Goal: Task Accomplishment & Management: Complete application form

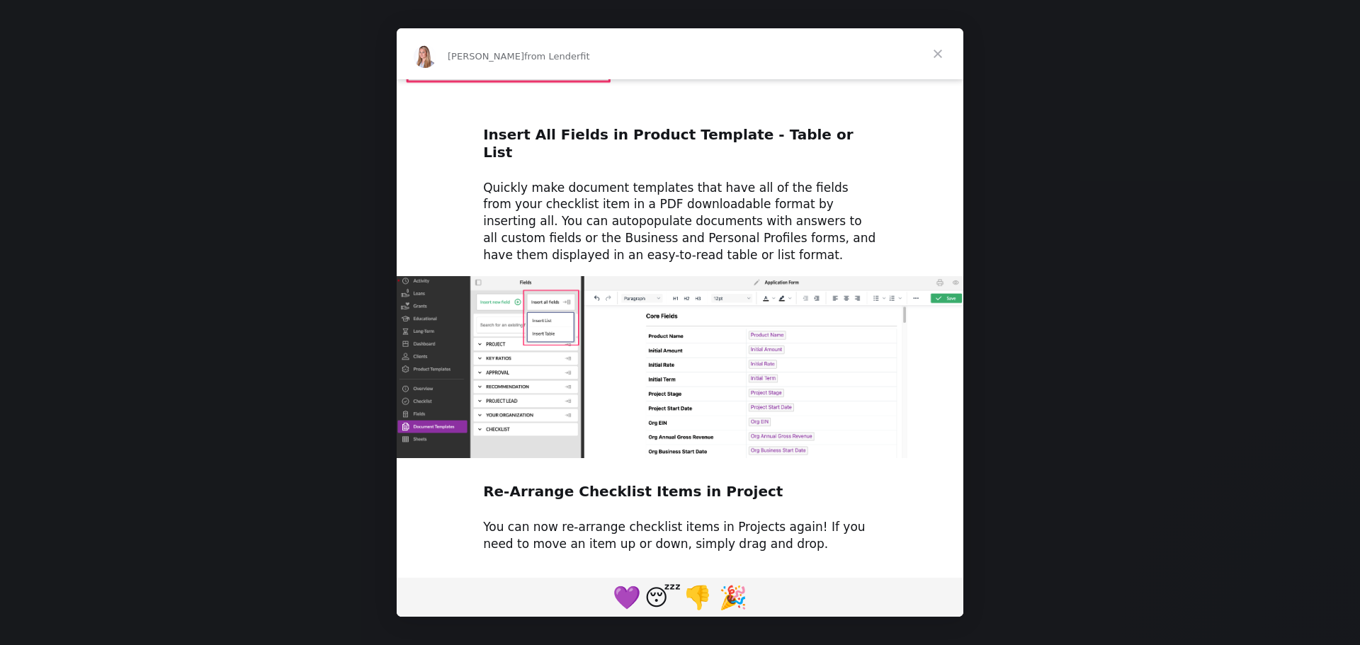
scroll to position [612, 0]
click at [931, 64] on span "Close" at bounding box center [937, 53] width 51 height 51
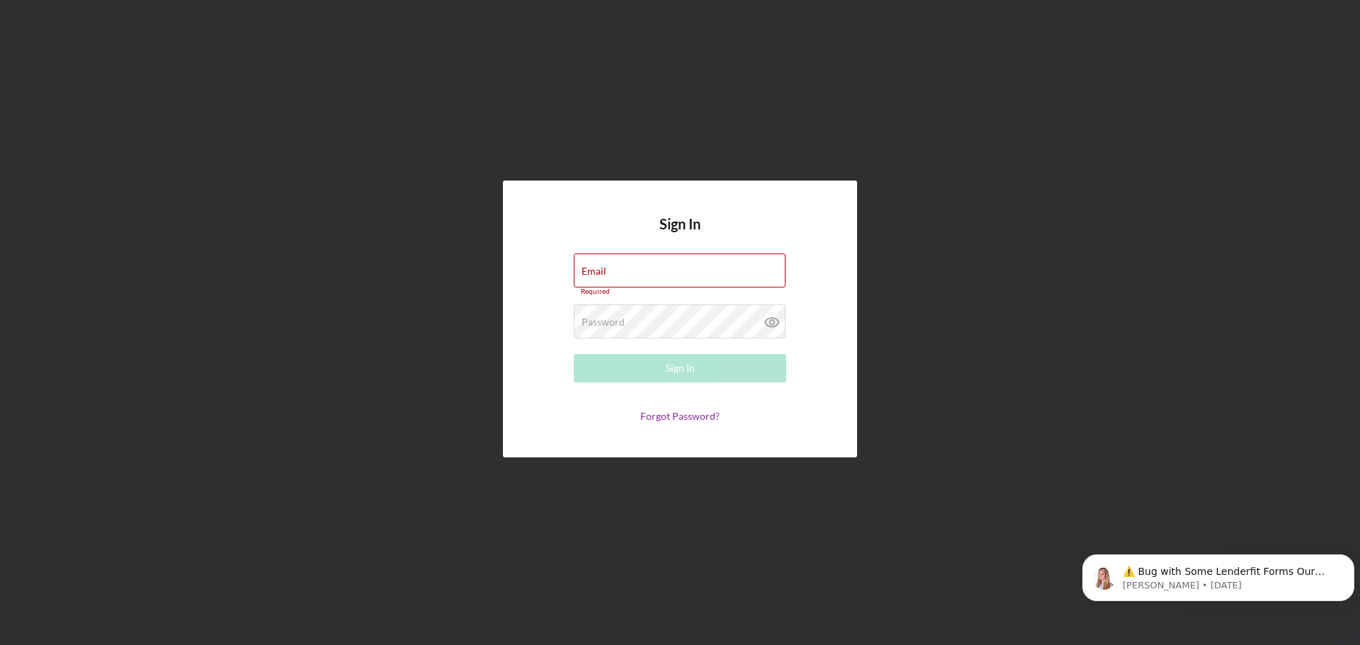
scroll to position [0, 0]
type input "[PERSON_NAME][EMAIL_ADDRESS][DOMAIN_NAME]"
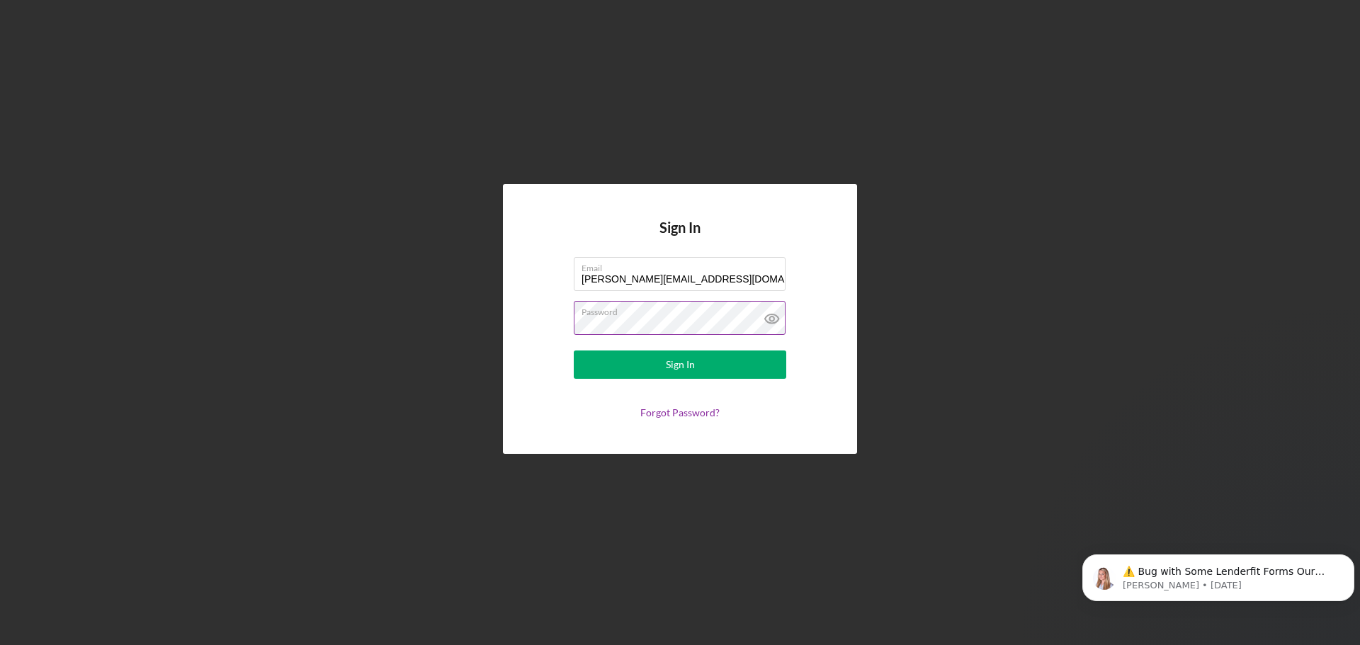
click at [735, 314] on div "Password" at bounding box center [680, 318] width 212 height 35
click at [718, 363] on button "Sign In" at bounding box center [680, 365] width 212 height 28
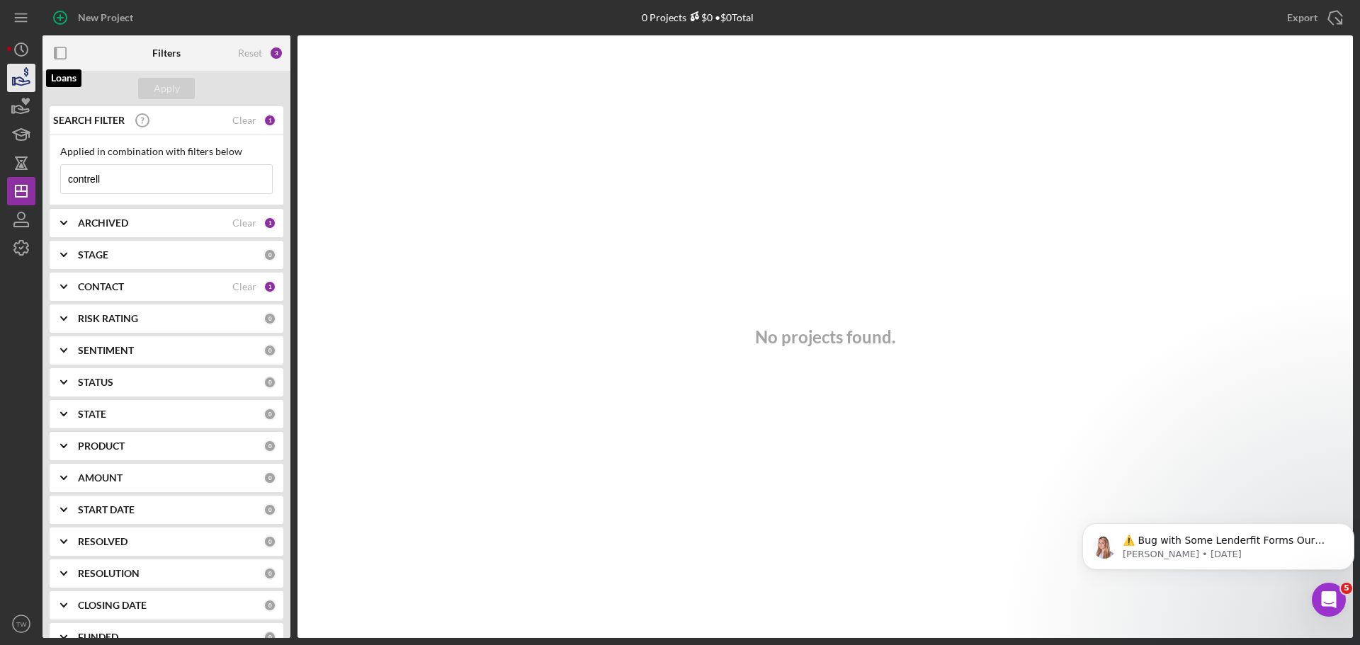
click at [22, 81] on icon "button" at bounding box center [22, 81] width 15 height 8
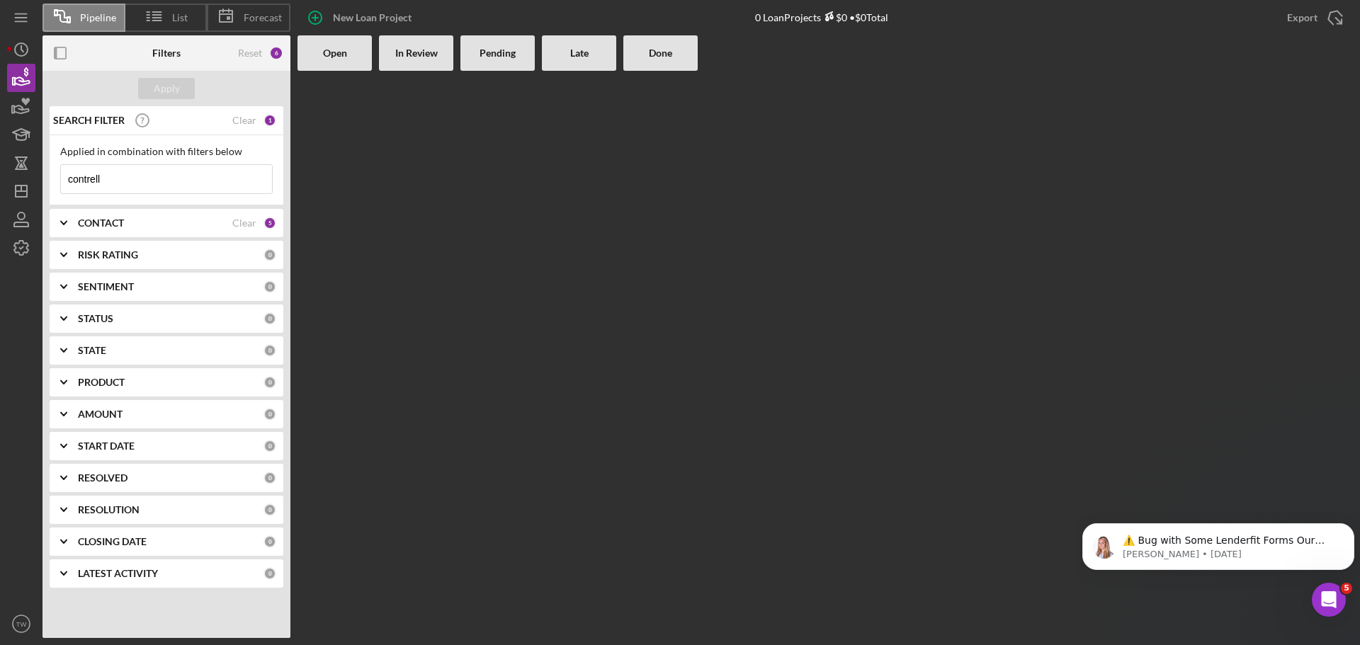
click at [178, 181] on input "contrell" at bounding box center [166, 179] width 211 height 28
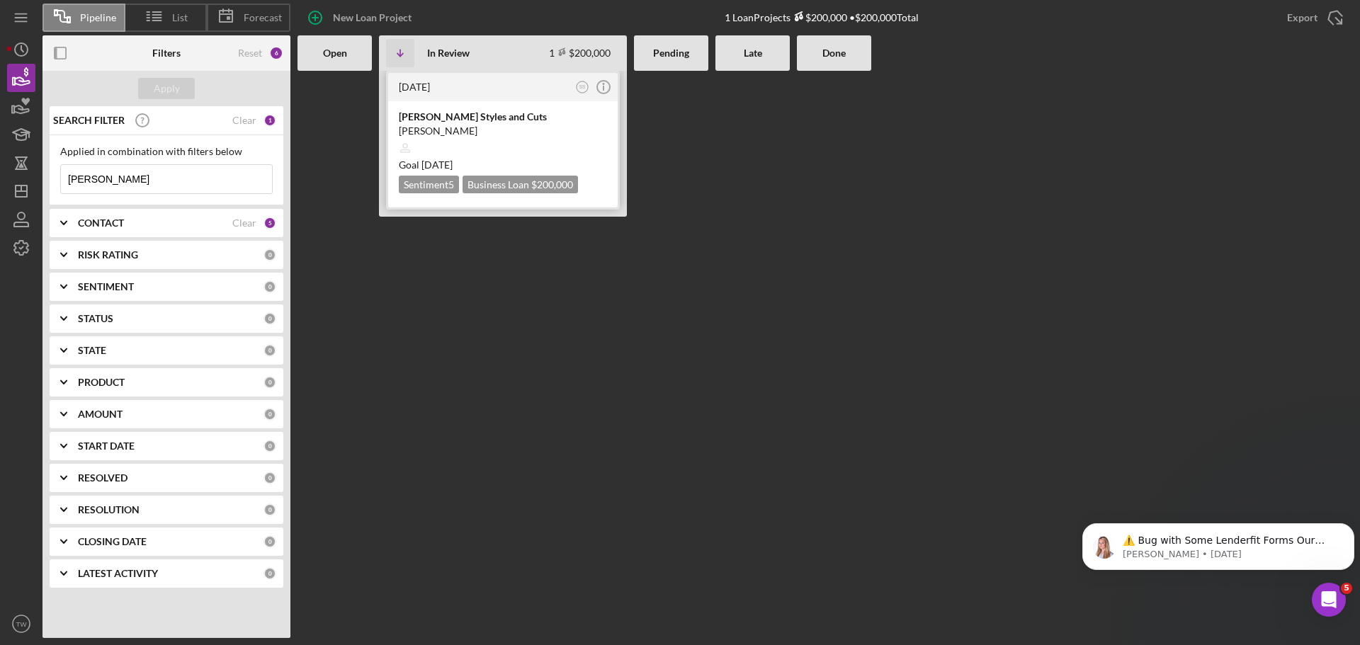
type input "[PERSON_NAME]"
click at [514, 107] on div "[PERSON_NAME] Styles and Cuts [PERSON_NAME] Goal [DATE] Sentiment 5 Business Lo…" at bounding box center [502, 154] width 229 height 106
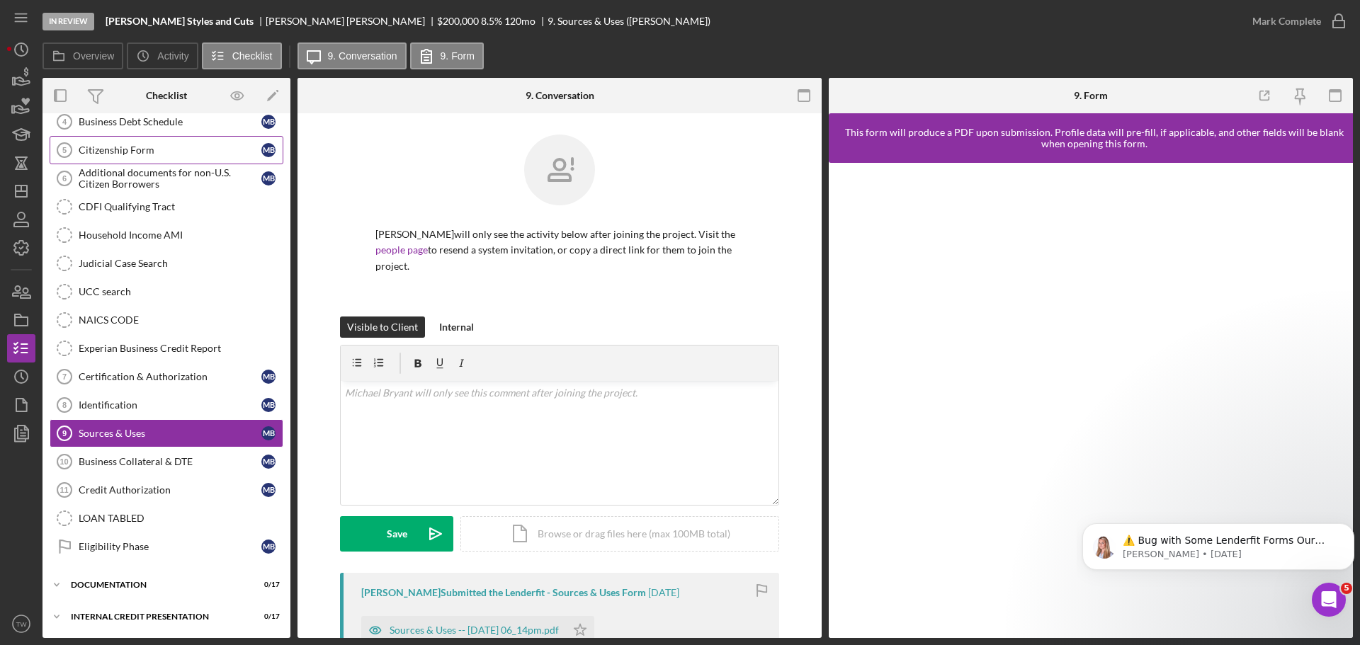
scroll to position [156, 0]
click at [24, 407] on icon "button" at bounding box center [21, 404] width 35 height 35
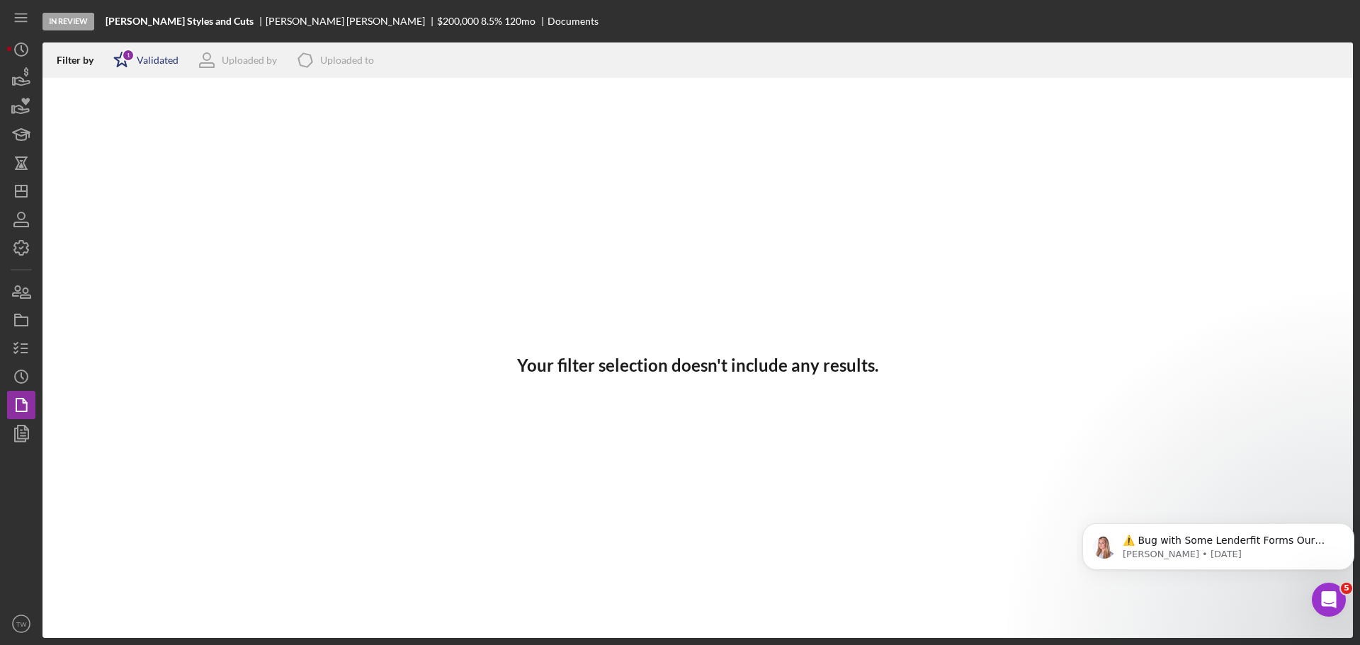
click at [130, 58] on div "1" at bounding box center [128, 55] width 13 height 13
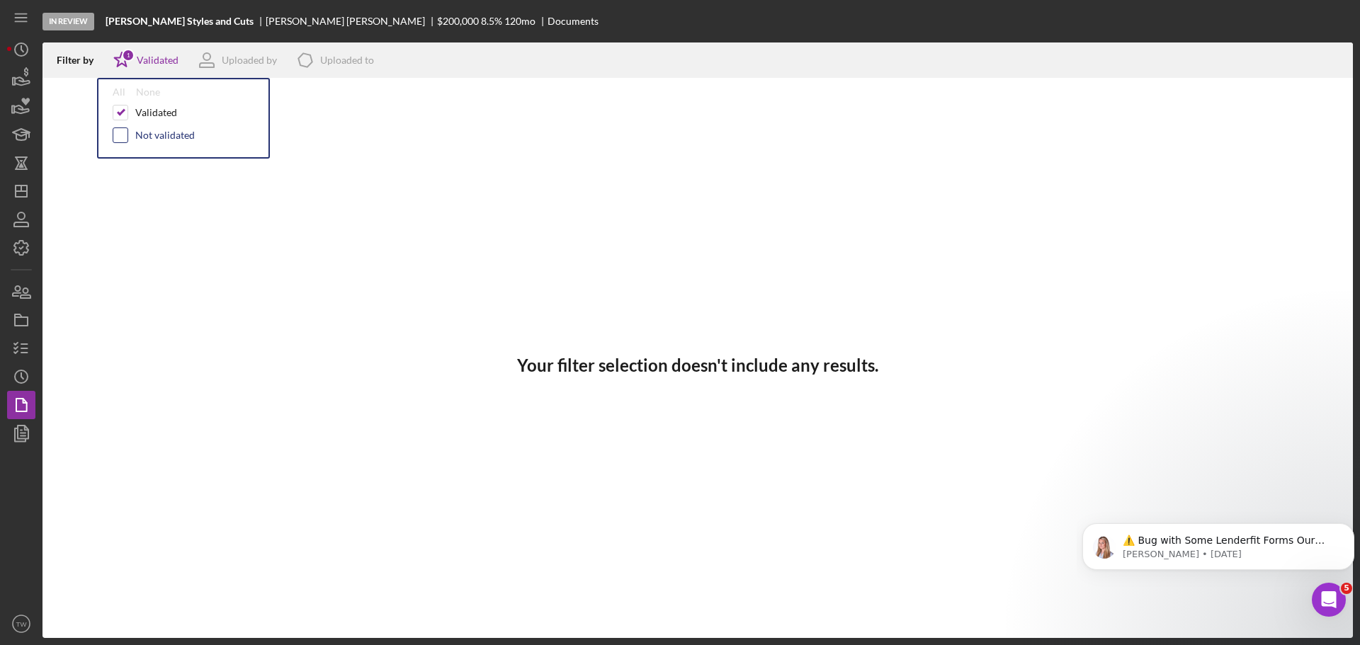
click at [116, 135] on input "checkbox" at bounding box center [120, 135] width 14 height 14
checkbox input "true"
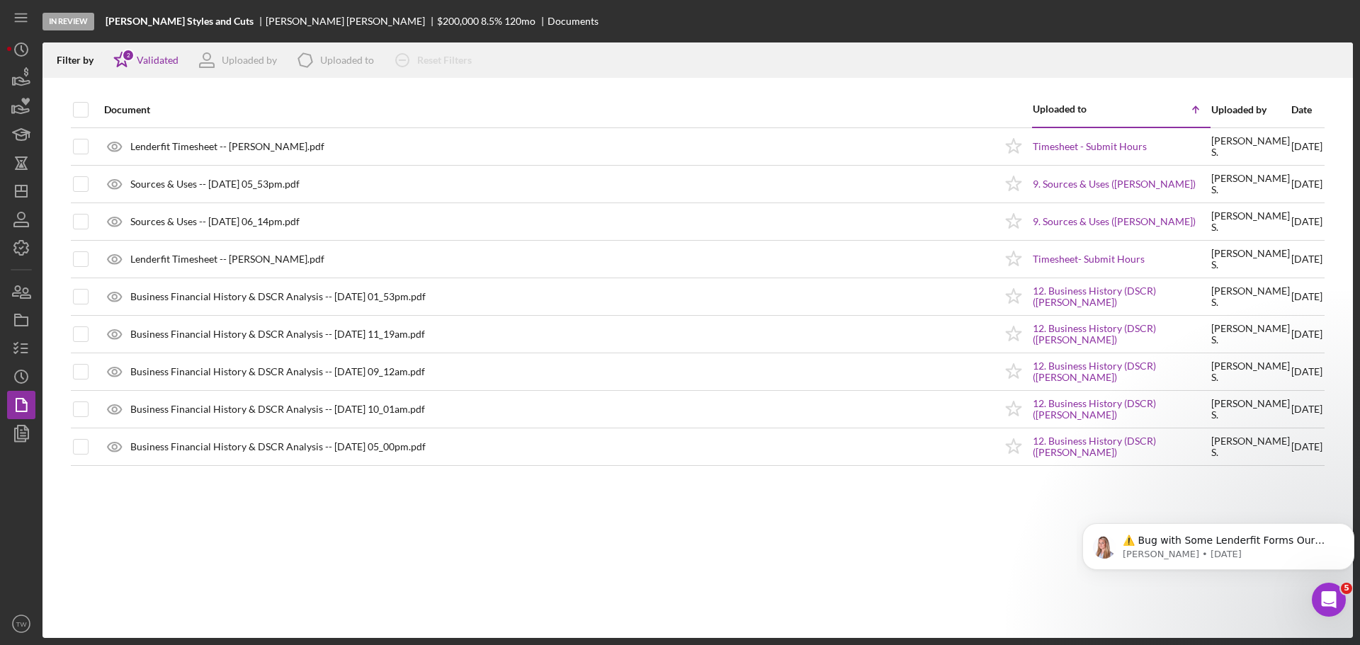
click at [344, 501] on div "Document Uploaded to Icon/Table Sort Arrow Uploaded by Date Lenderfit Timesheet…" at bounding box center [697, 365] width 1310 height 546
click at [28, 79] on icon "button" at bounding box center [21, 77] width 35 height 35
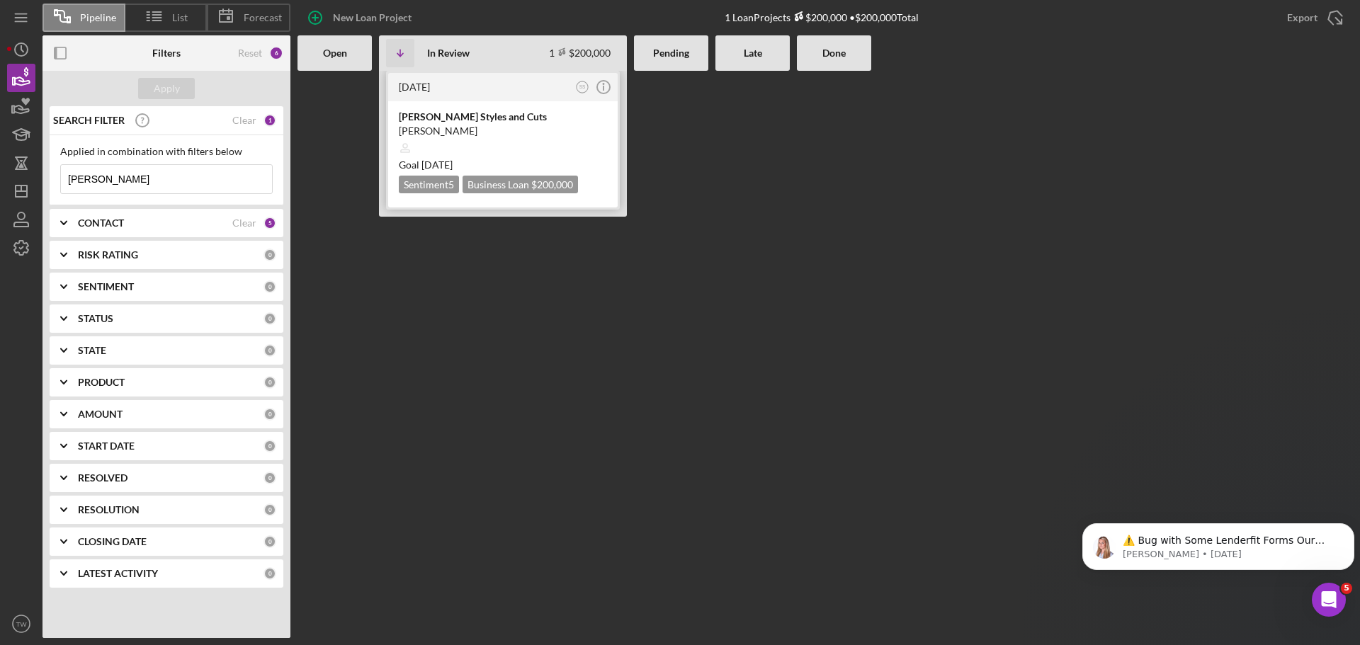
click at [522, 112] on div "[PERSON_NAME] Styles and Cuts" at bounding box center [503, 117] width 208 height 14
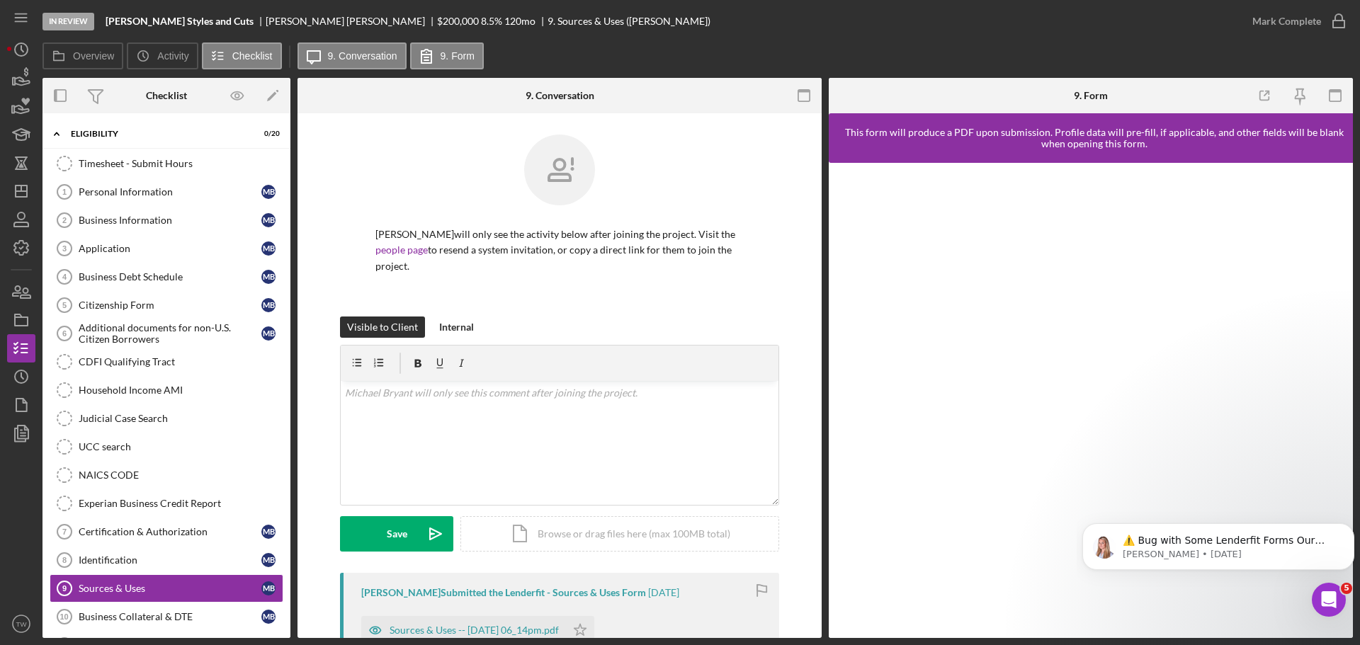
scroll to position [154, 0]
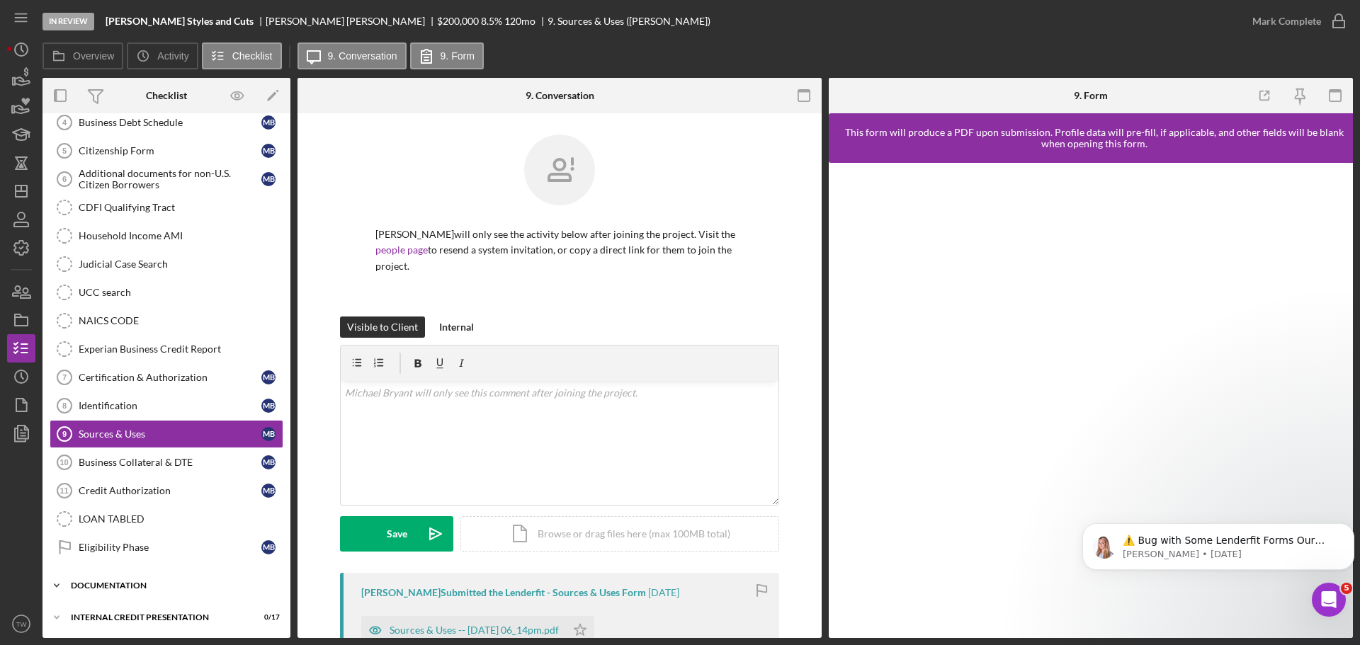
click at [113, 589] on div "documentation" at bounding box center [172, 586] width 202 height 8
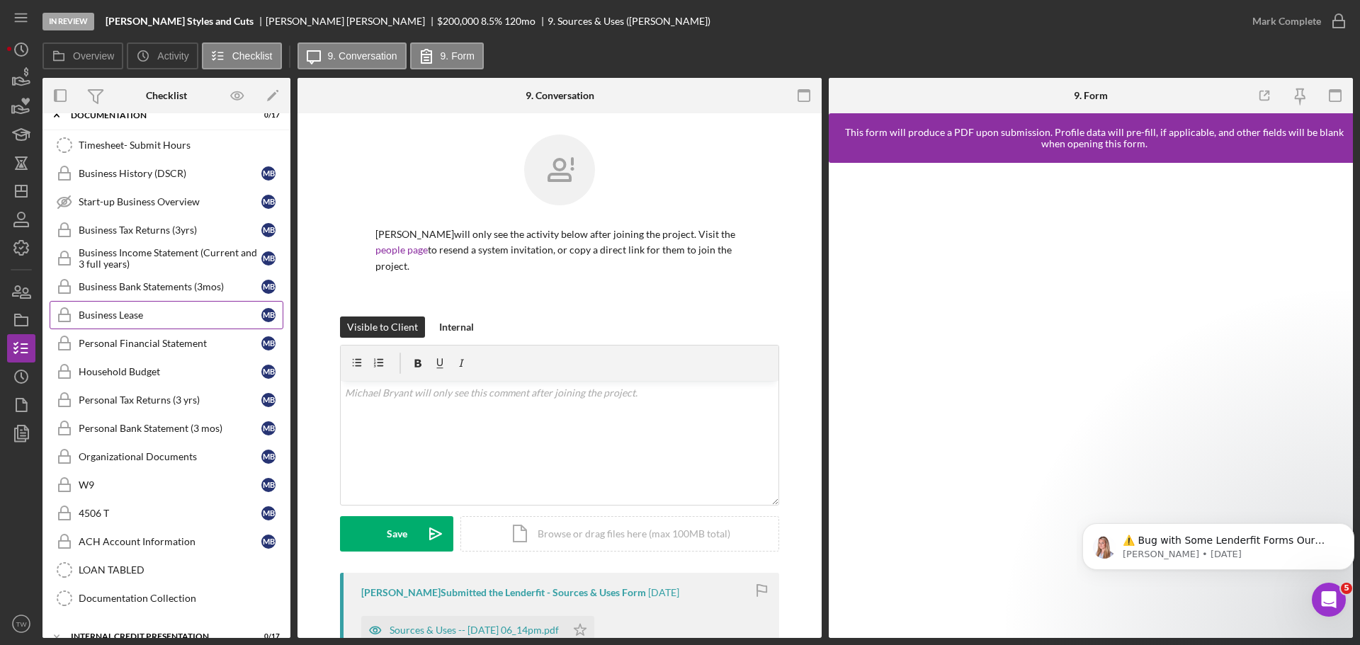
scroll to position [645, 0]
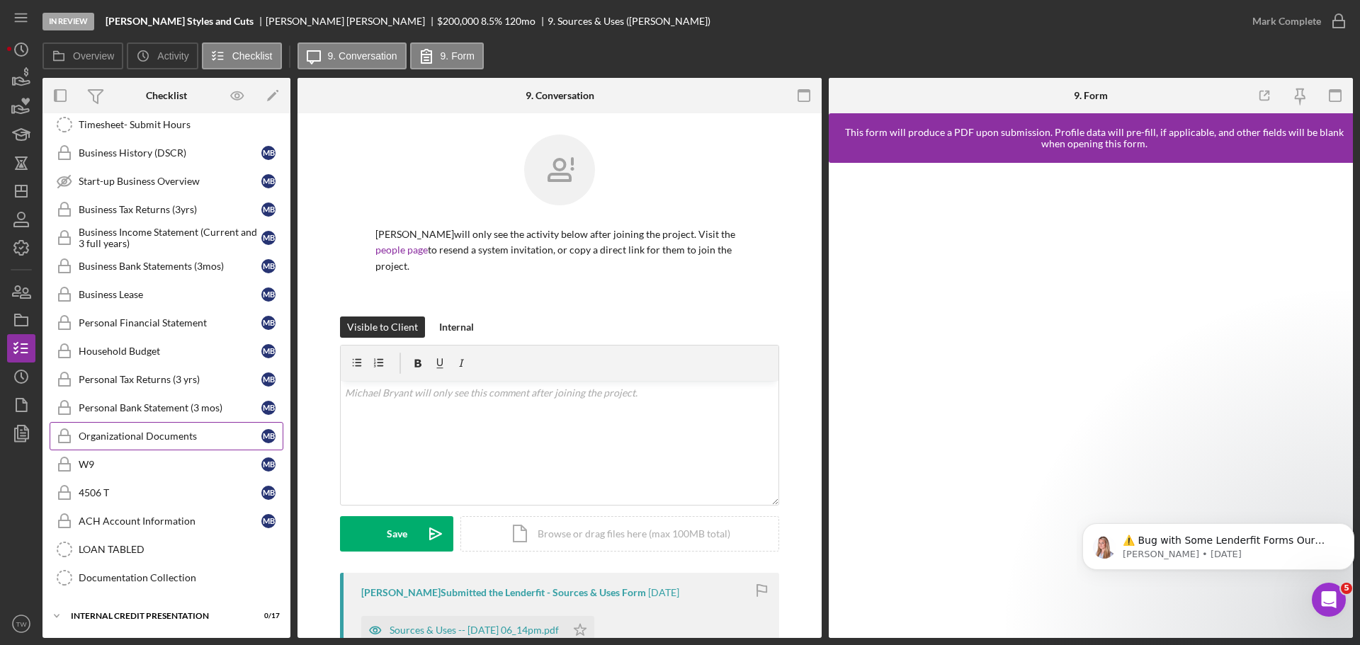
click at [171, 431] on div "Organizational Documents" at bounding box center [170, 436] width 183 height 11
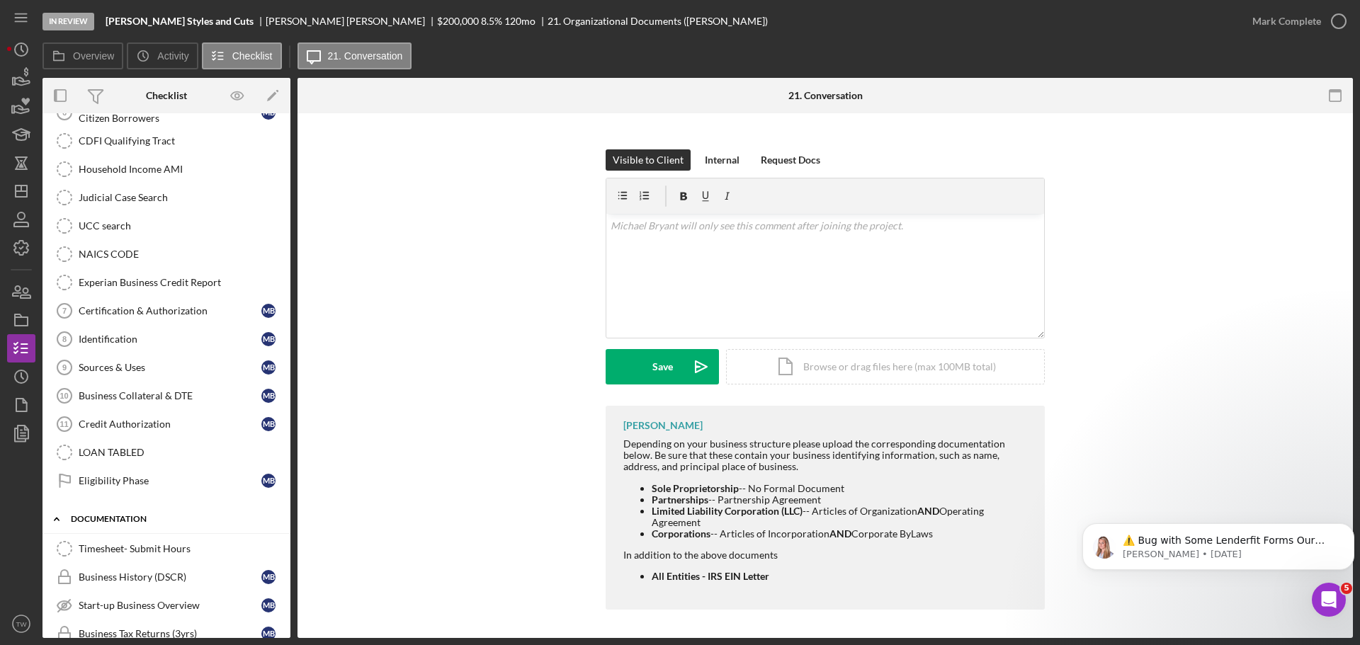
scroll to position [220, 0]
click at [154, 337] on div "Identification" at bounding box center [170, 339] width 183 height 11
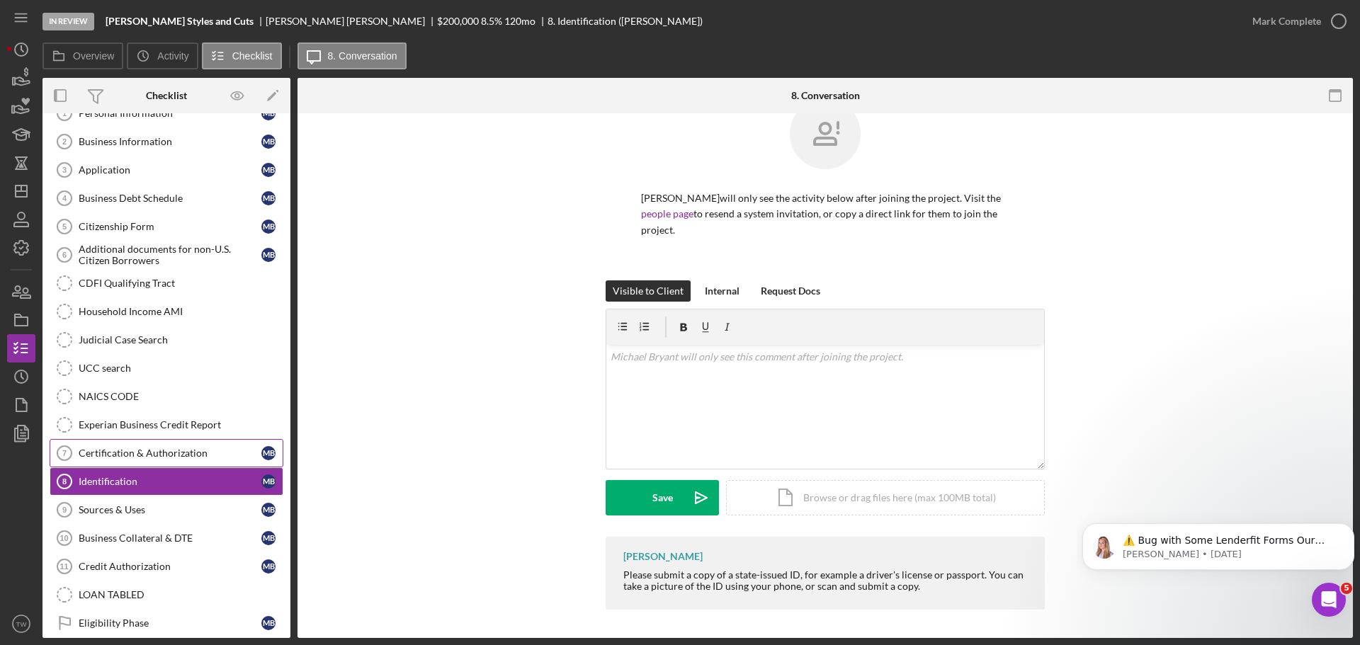
scroll to position [8, 0]
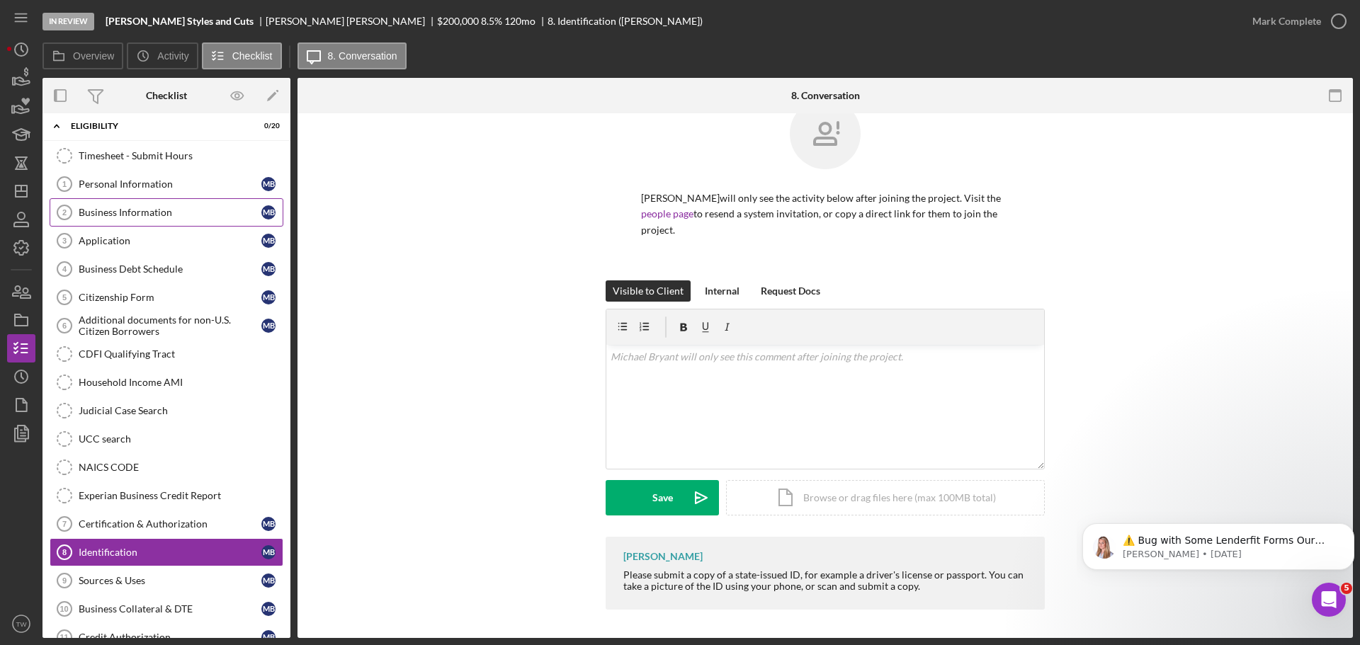
click at [127, 210] on div "Business Information" at bounding box center [170, 212] width 183 height 11
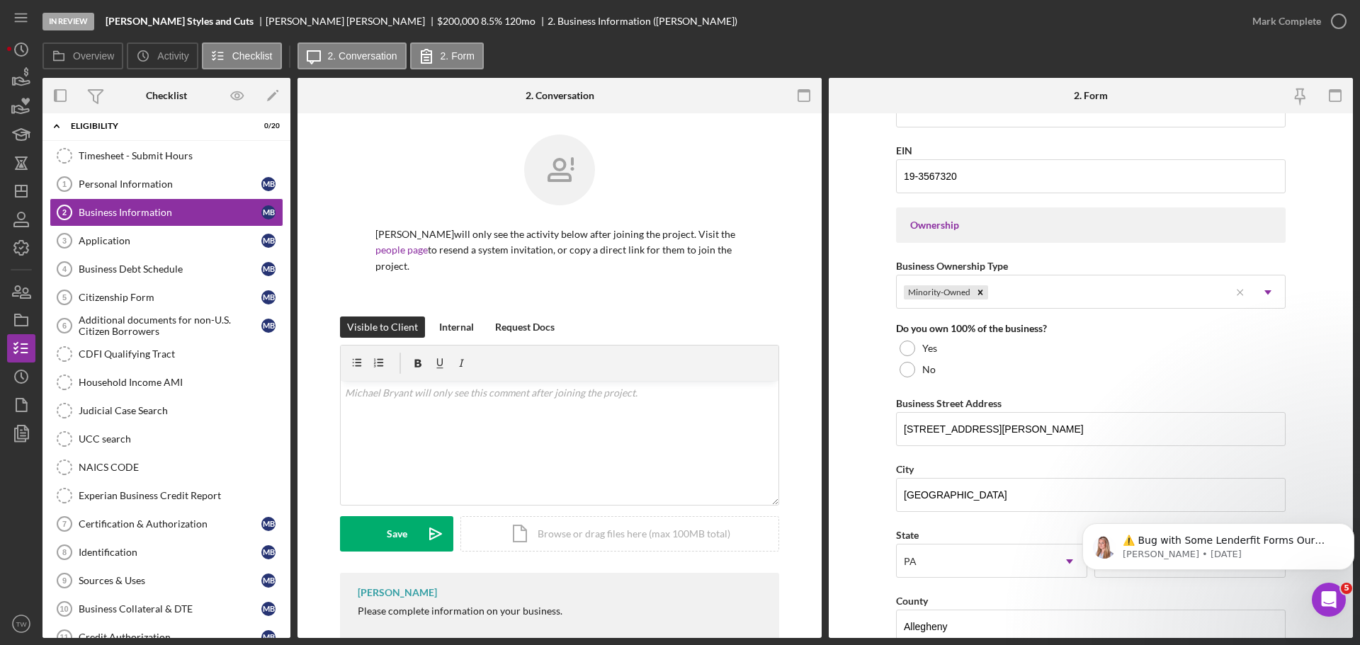
scroll to position [637, 0]
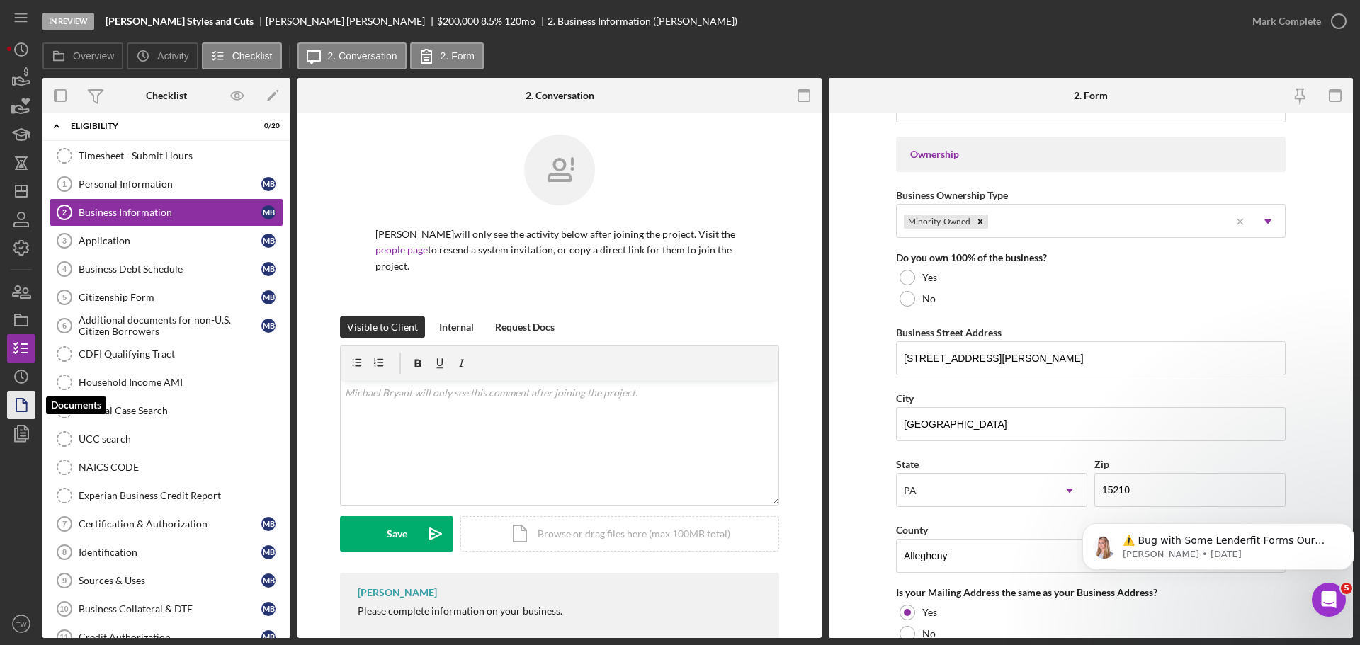
click at [11, 411] on icon "button" at bounding box center [21, 404] width 35 height 35
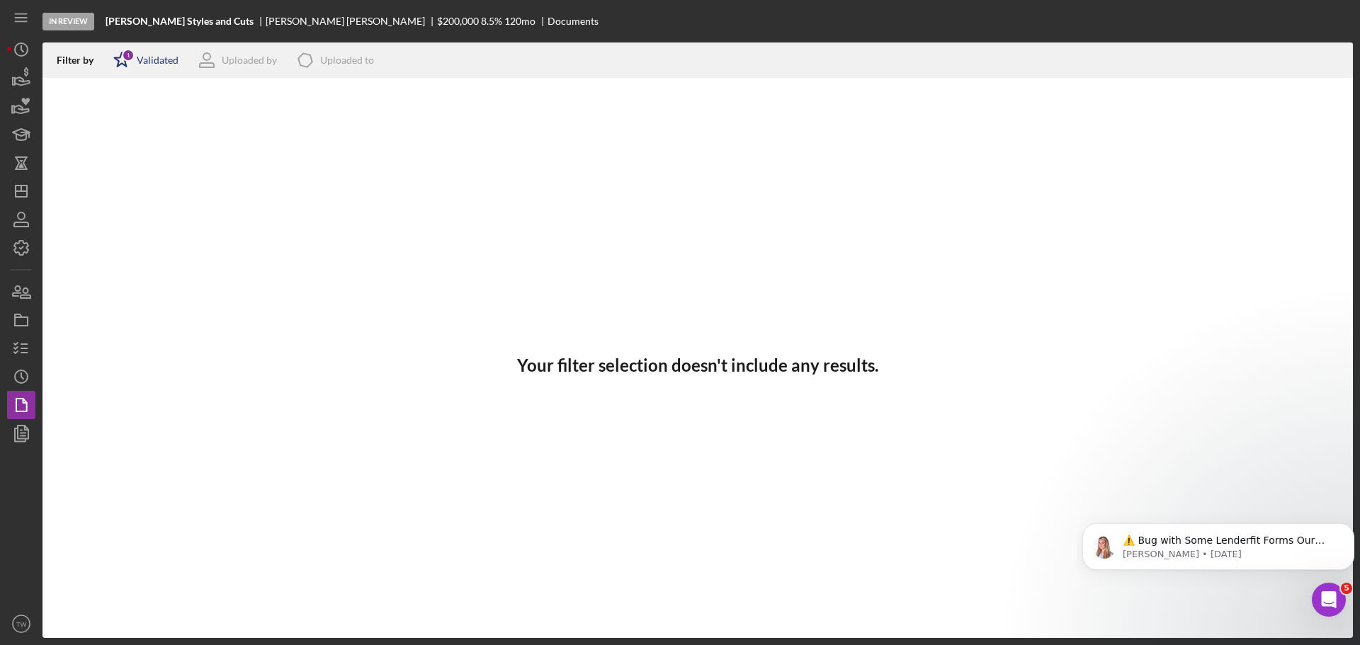
click at [131, 60] on div "1" at bounding box center [128, 55] width 13 height 13
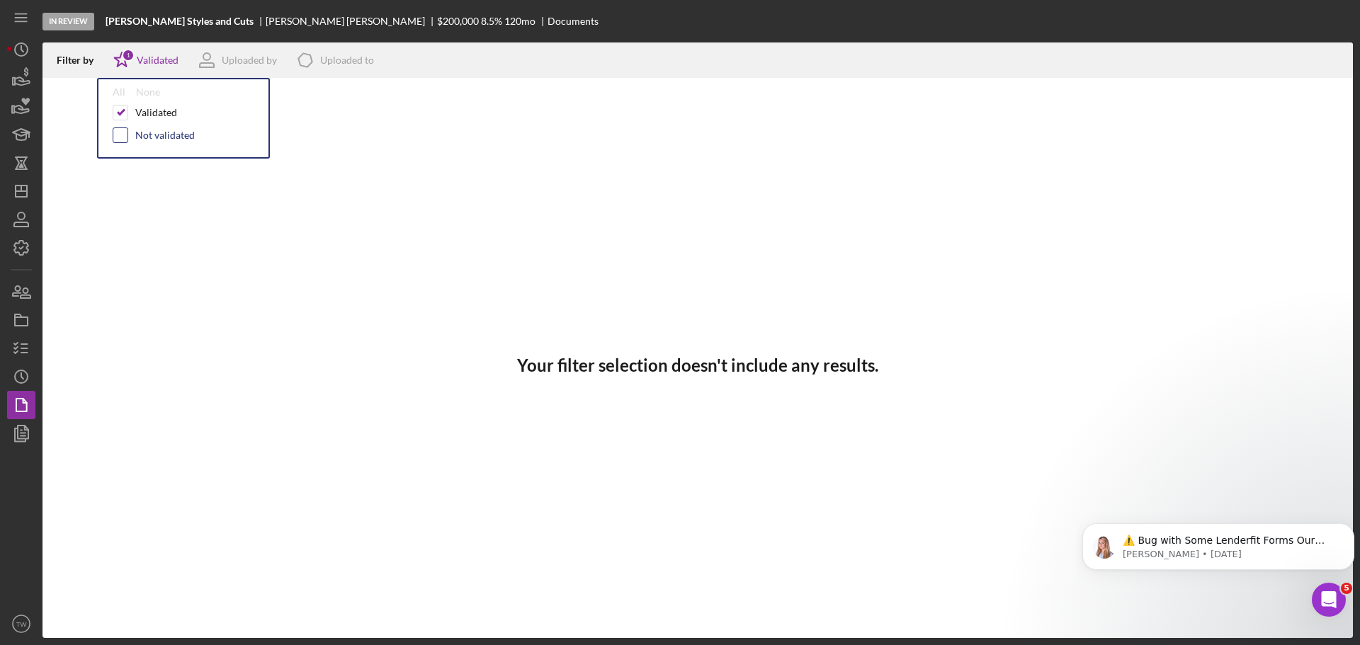
click at [114, 139] on input "checkbox" at bounding box center [120, 135] width 14 height 14
checkbox input "true"
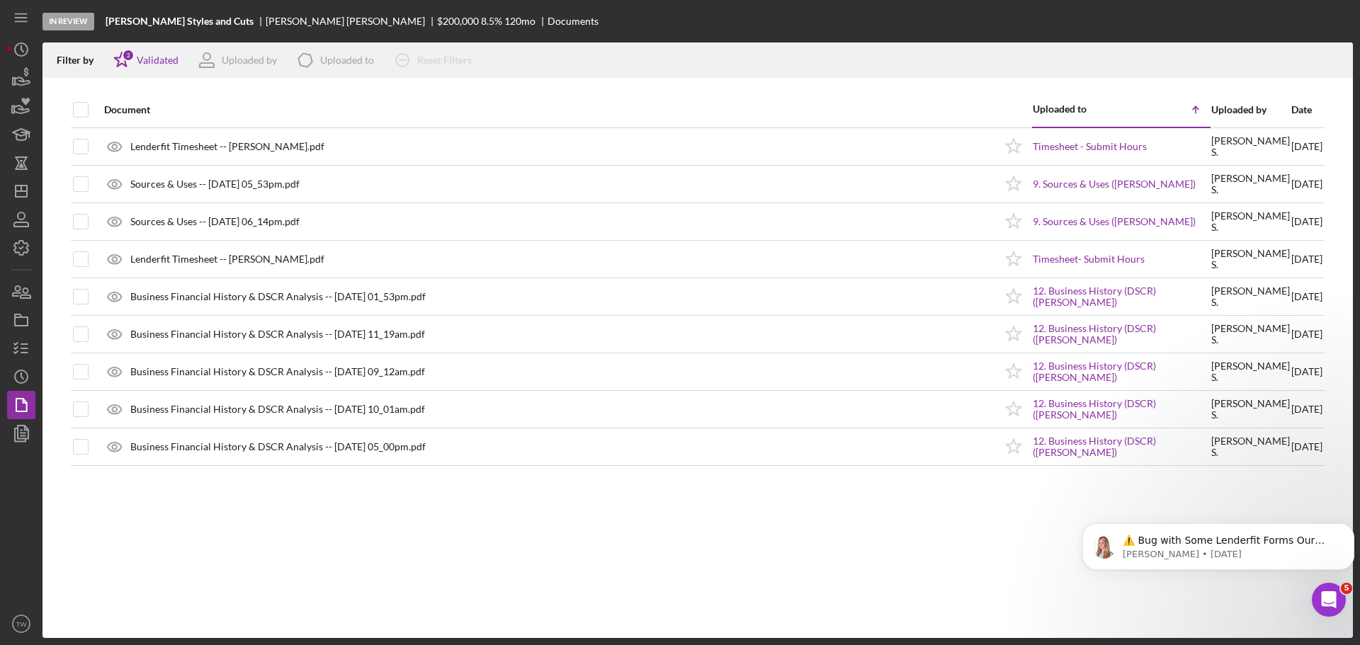
click at [435, 521] on div "Document Uploaded to Icon/Table Sort Arrow Uploaded by Date Lenderfit Timesheet…" at bounding box center [697, 365] width 1310 height 546
drag, startPoint x: 435, startPoint y: 540, endPoint x: 443, endPoint y: 552, distance: 14.7
click at [438, 548] on div "Document Uploaded to Icon/Table Sort Arrow Uploaded by Date Lenderfit Timesheet…" at bounding box center [697, 365] width 1310 height 546
click at [21, 67] on icon "button" at bounding box center [21, 77] width 35 height 35
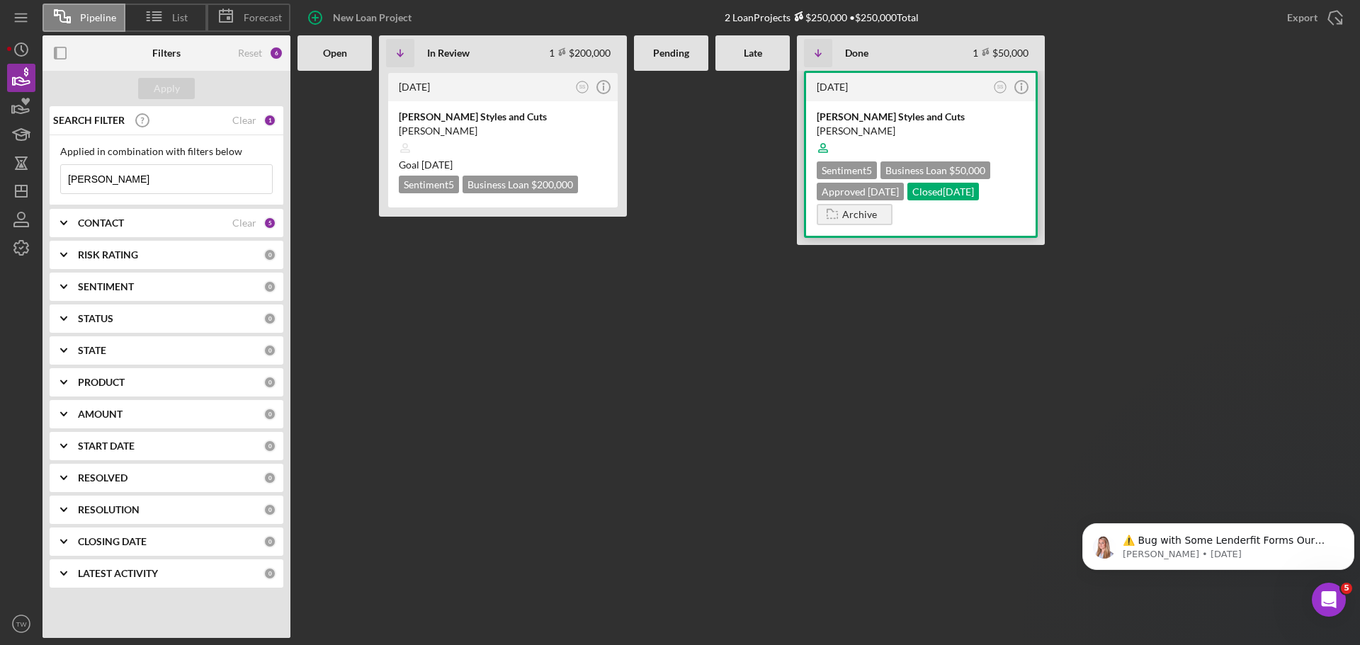
click at [951, 120] on div "[PERSON_NAME] Styles and Cuts" at bounding box center [921, 117] width 208 height 14
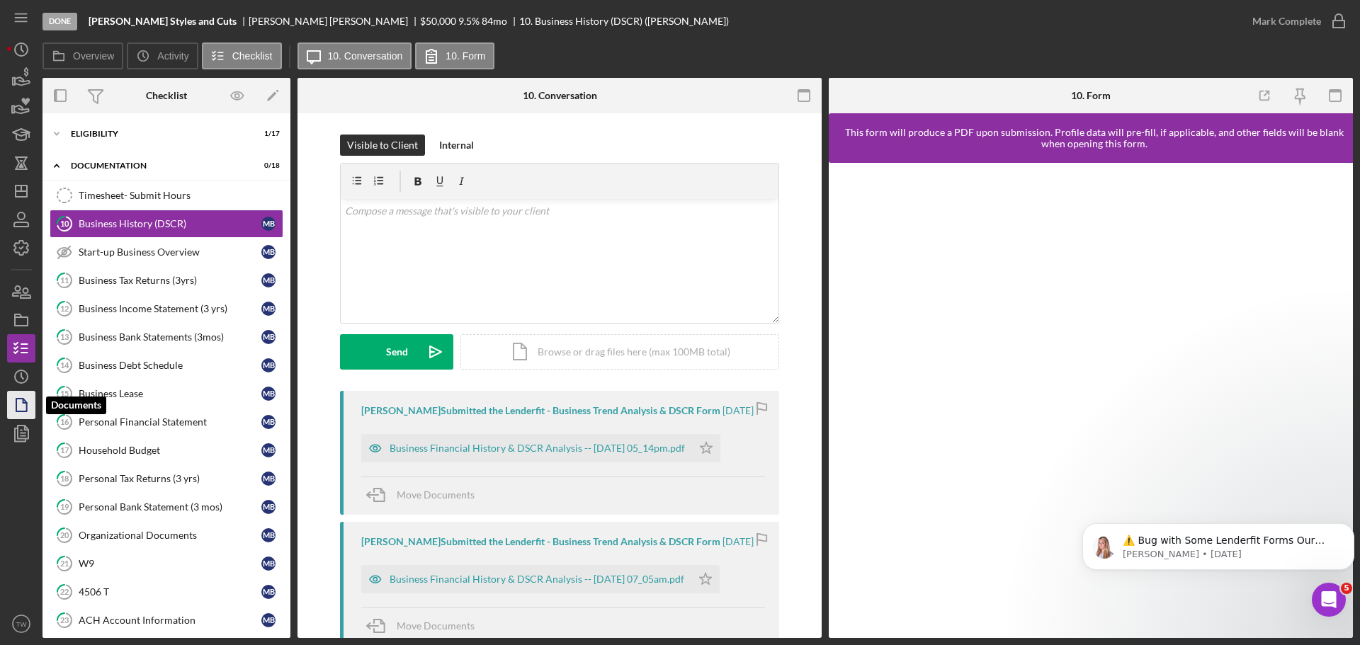
click at [18, 412] on polygon "button" at bounding box center [21, 405] width 11 height 13
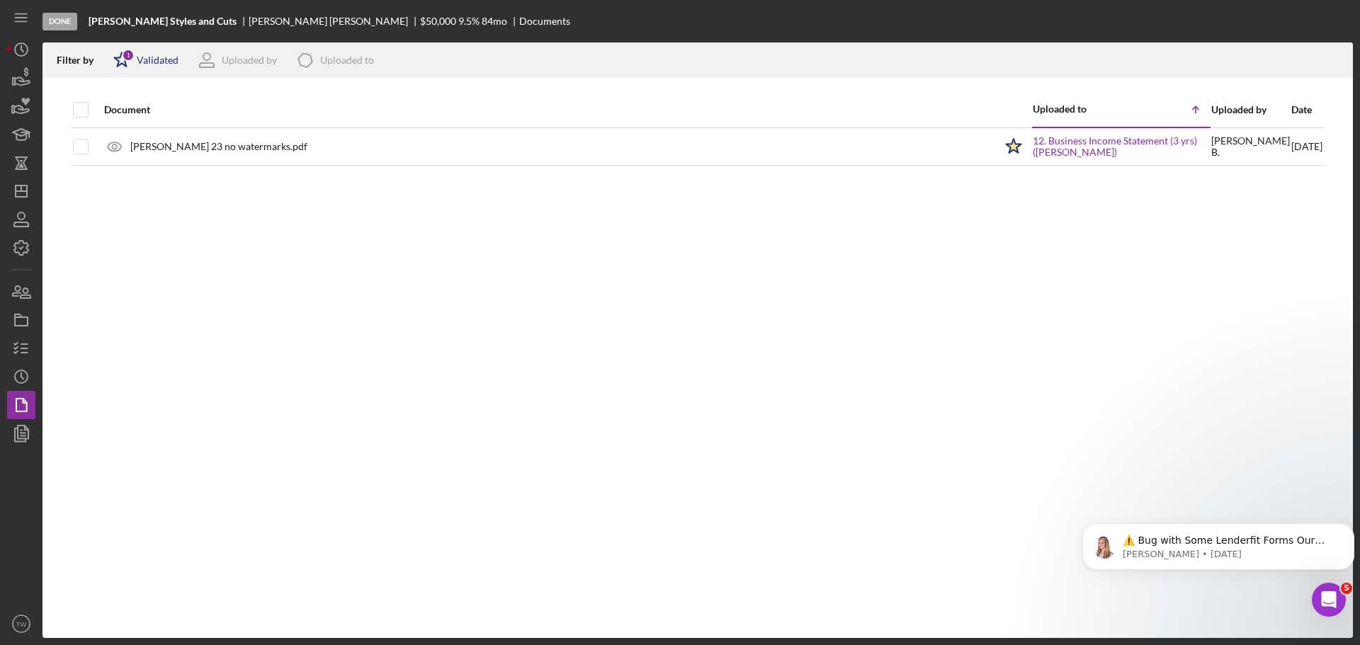
click at [123, 66] on icon "Icon/Star" at bounding box center [121, 59] width 35 height 35
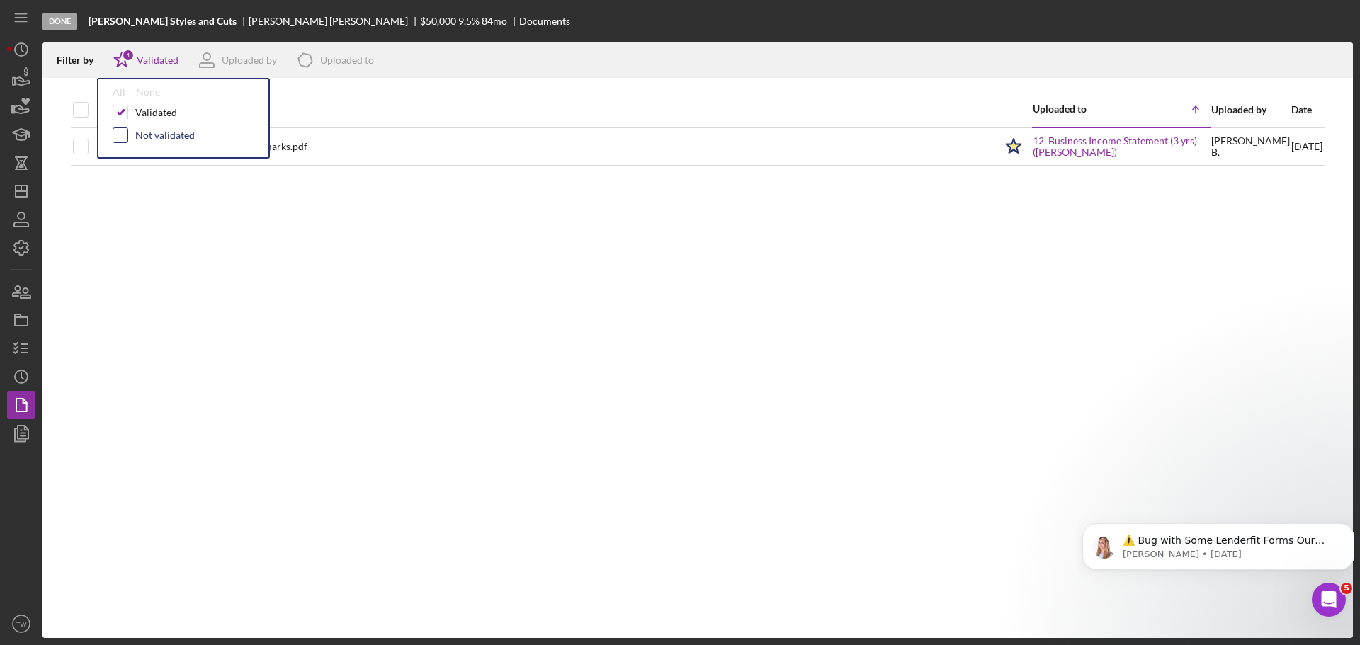
click at [122, 136] on input "checkbox" at bounding box center [120, 135] width 14 height 14
checkbox input "true"
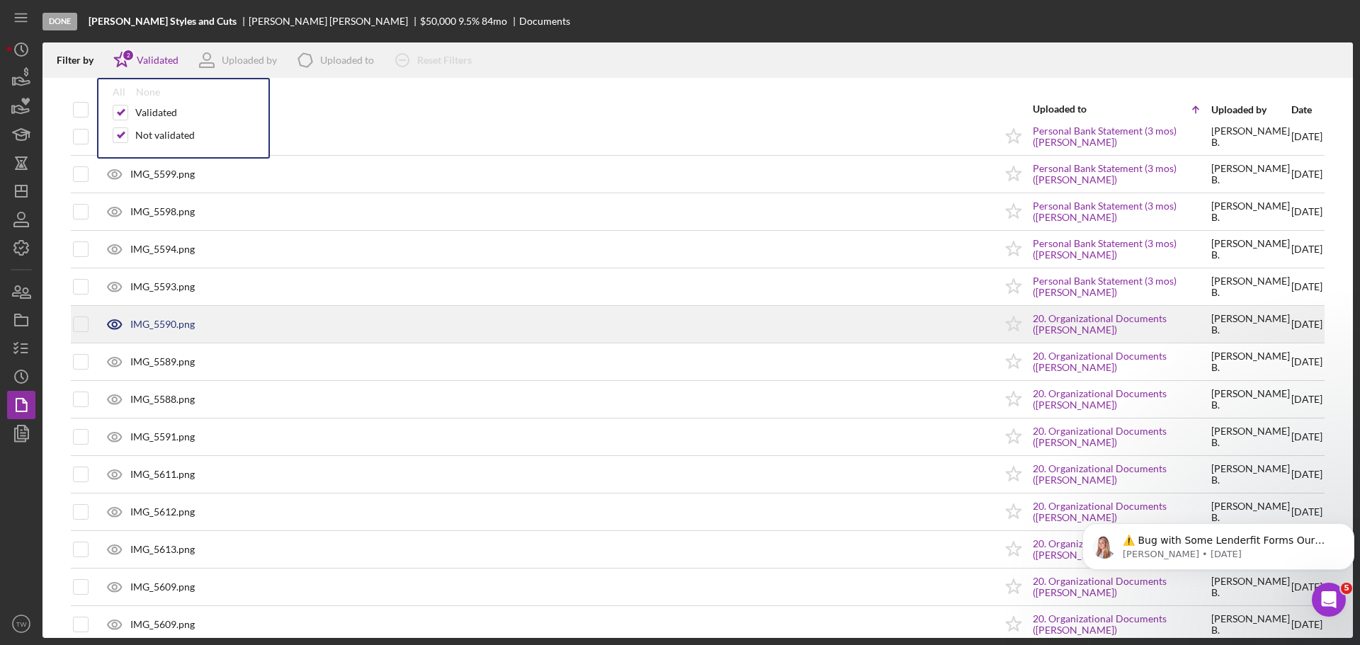
scroll to position [2545, 0]
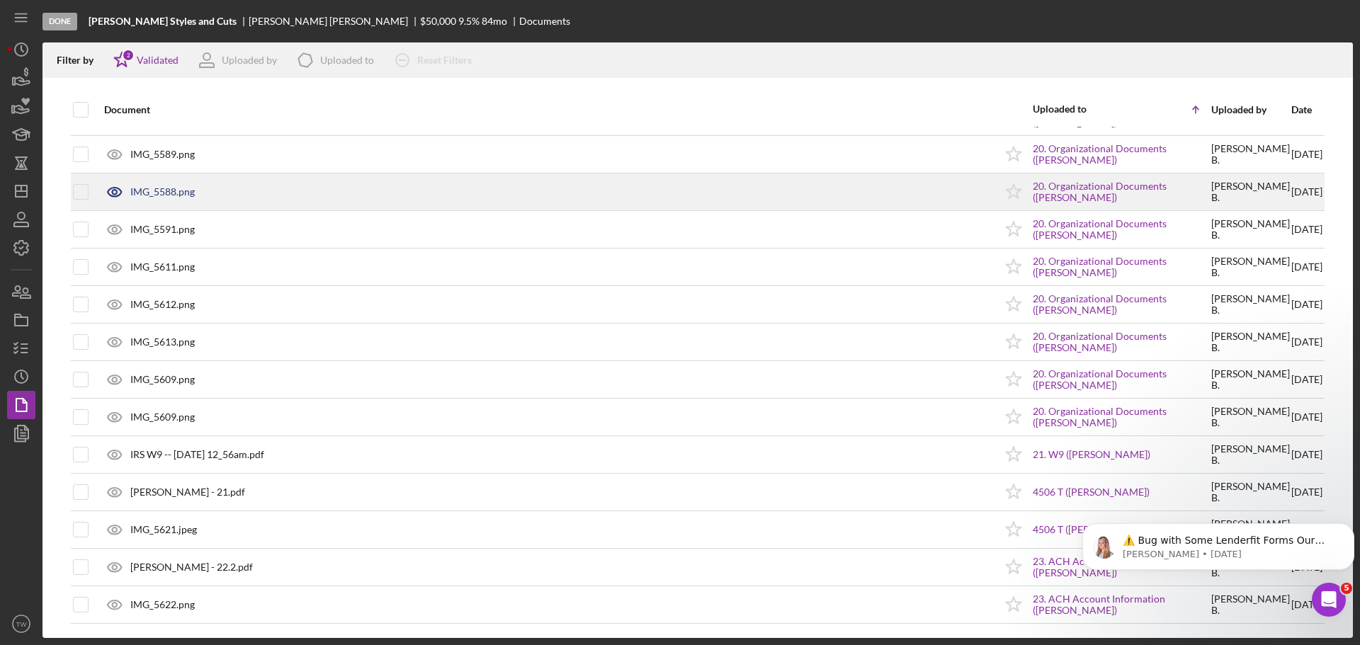
click at [145, 188] on div "IMG_5588.png" at bounding box center [162, 191] width 64 height 11
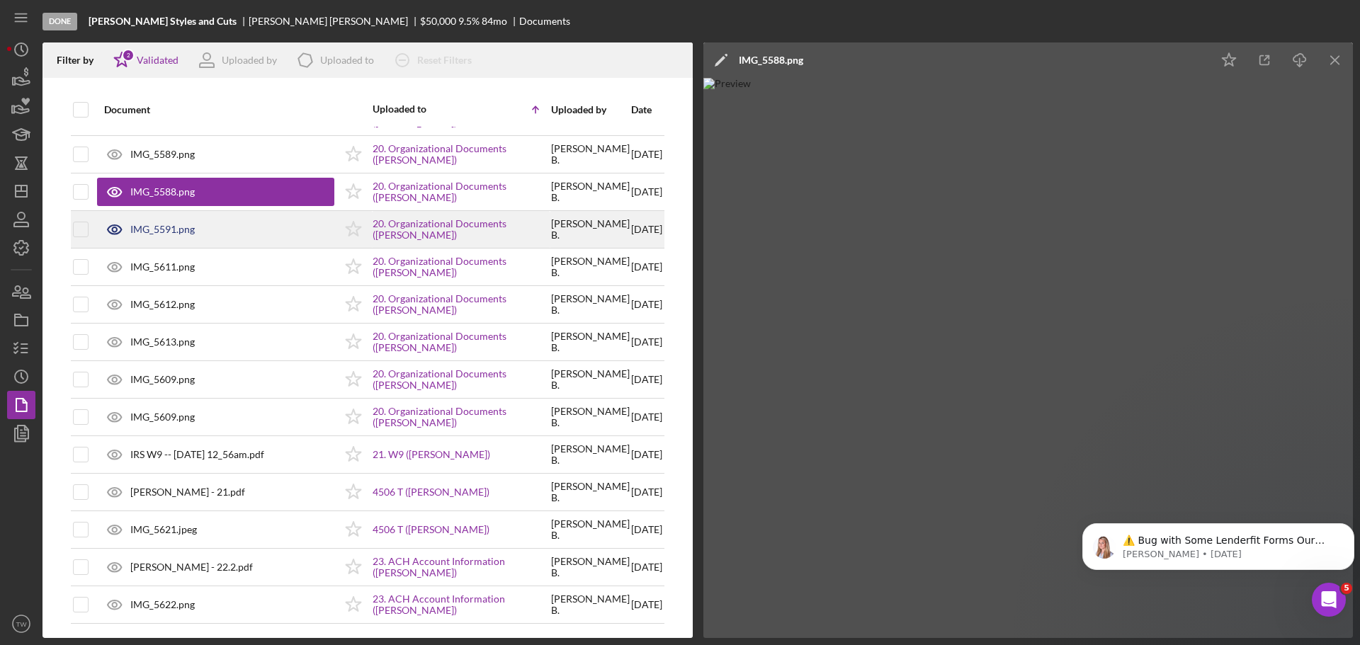
click at [166, 229] on div "IMG_5591.png" at bounding box center [162, 229] width 64 height 11
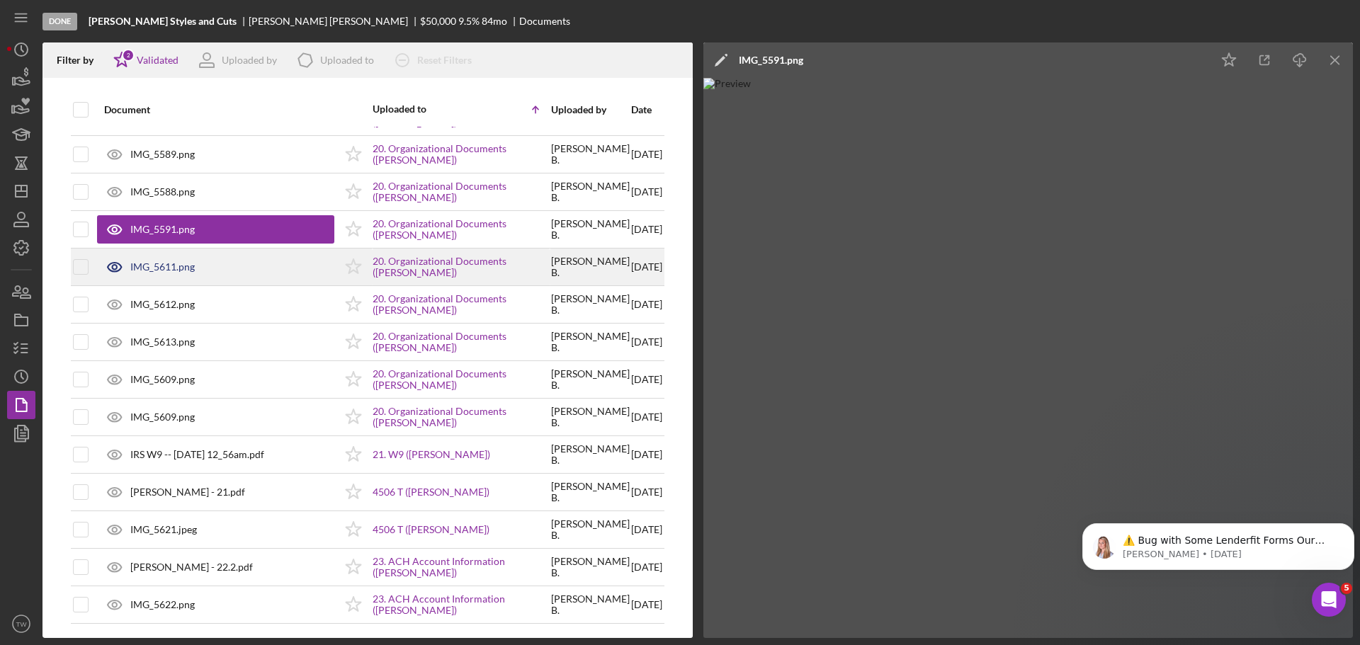
click at [172, 272] on div "IMG_5611.png" at bounding box center [162, 266] width 64 height 11
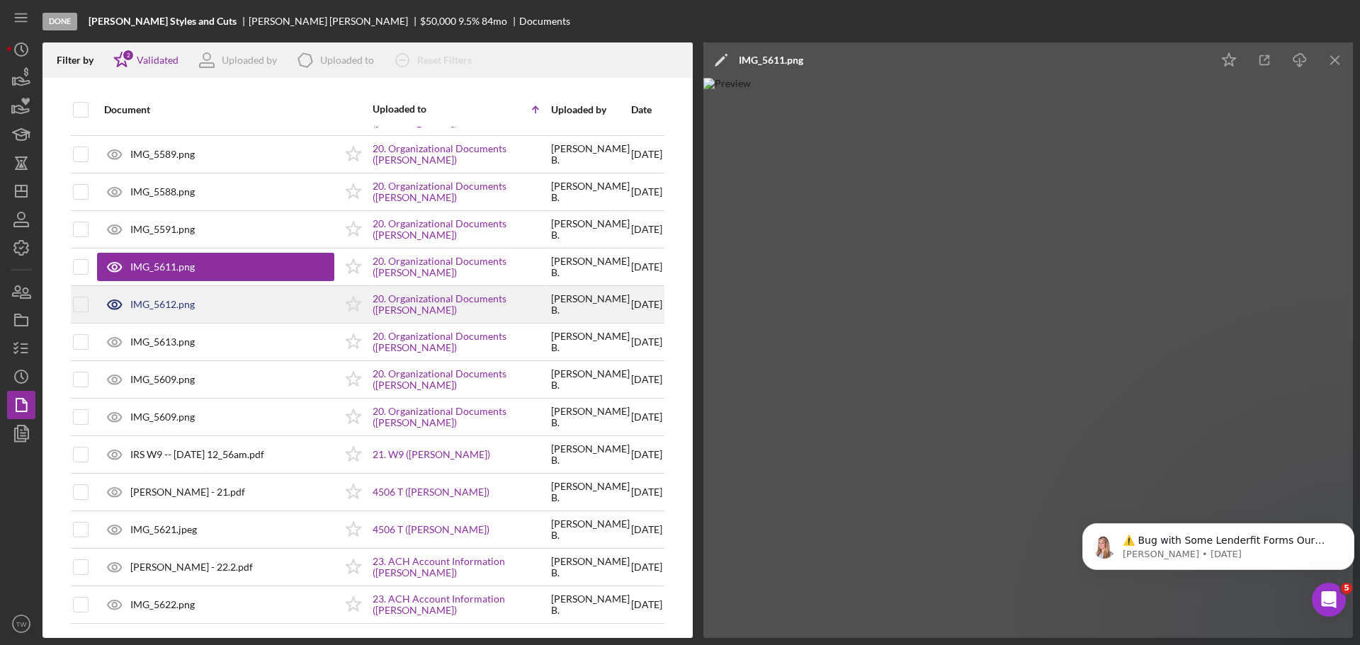
click at [170, 309] on div "IMG_5612.png" at bounding box center [162, 304] width 64 height 11
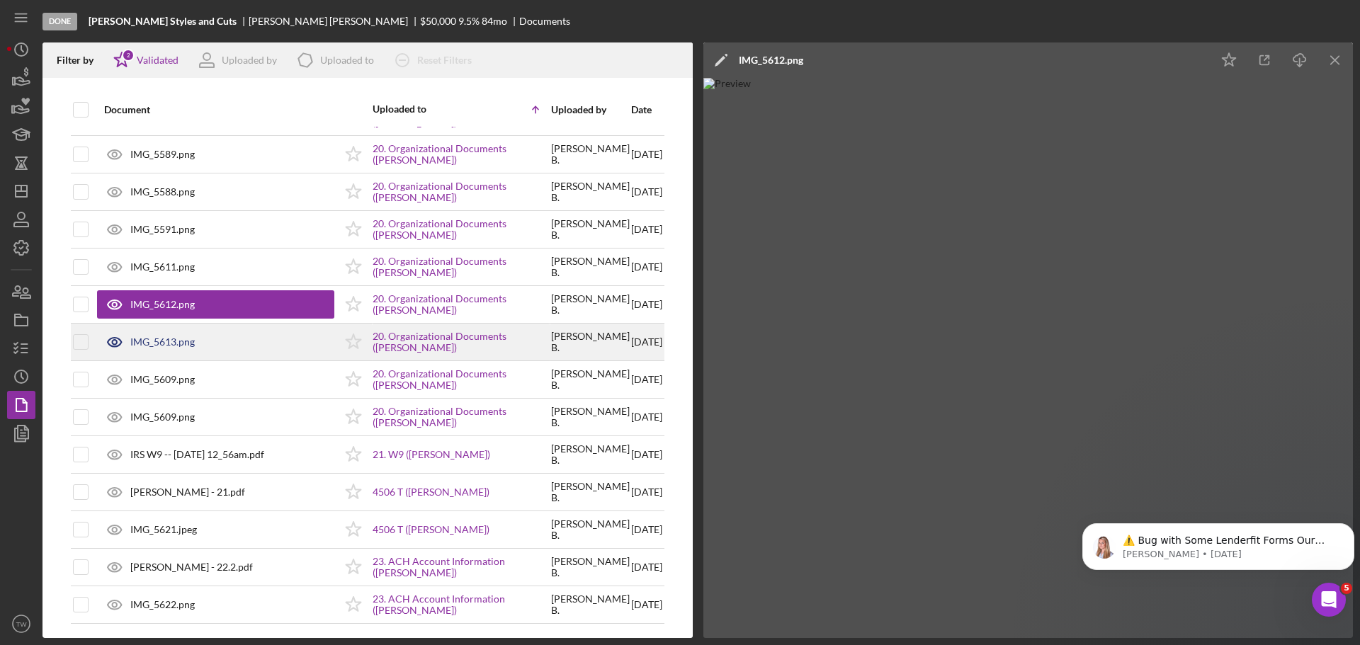
click at [170, 337] on div "IMG_5613.png" at bounding box center [162, 341] width 64 height 11
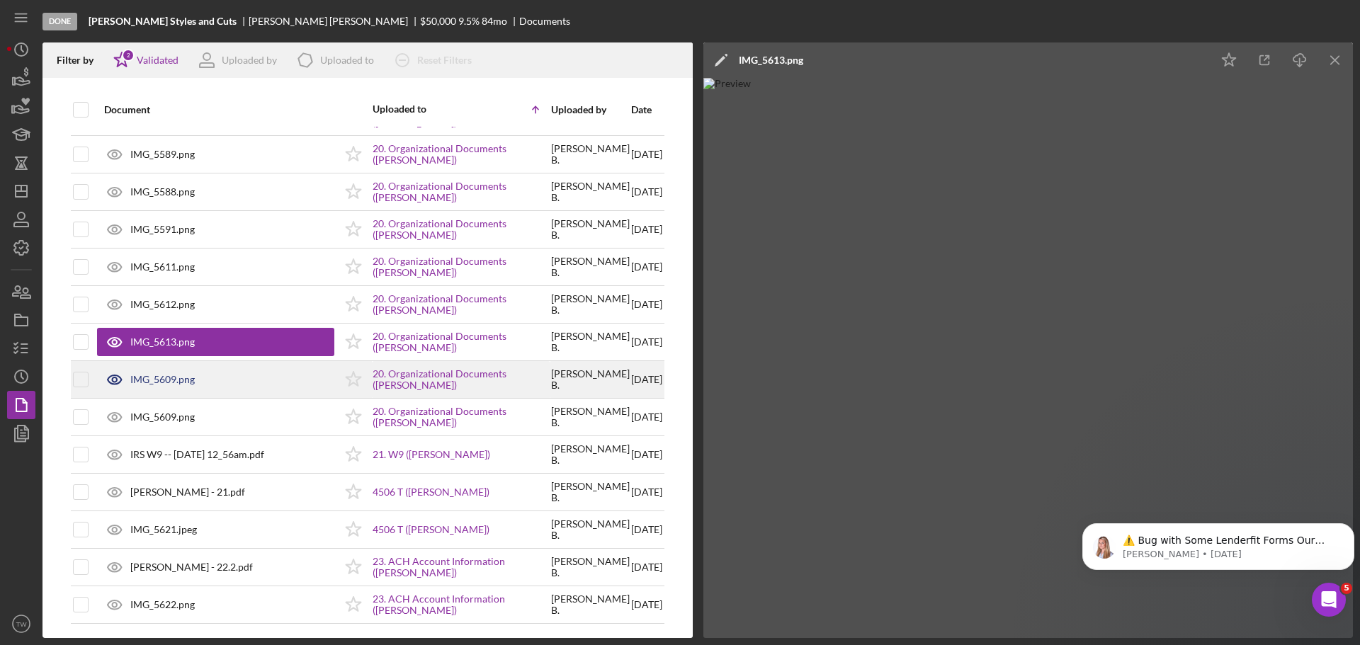
click at [171, 375] on div "IMG_5609.png" at bounding box center [162, 379] width 64 height 11
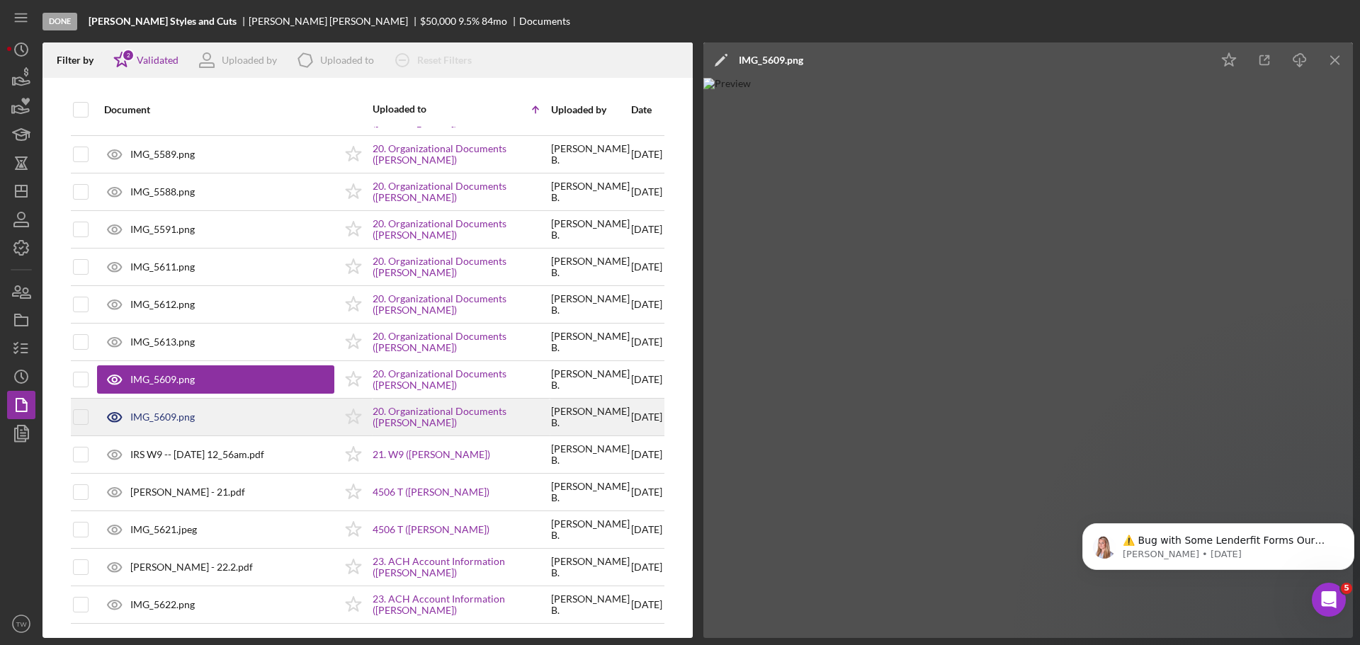
click at [149, 421] on div "IMG_5609.png" at bounding box center [162, 417] width 64 height 11
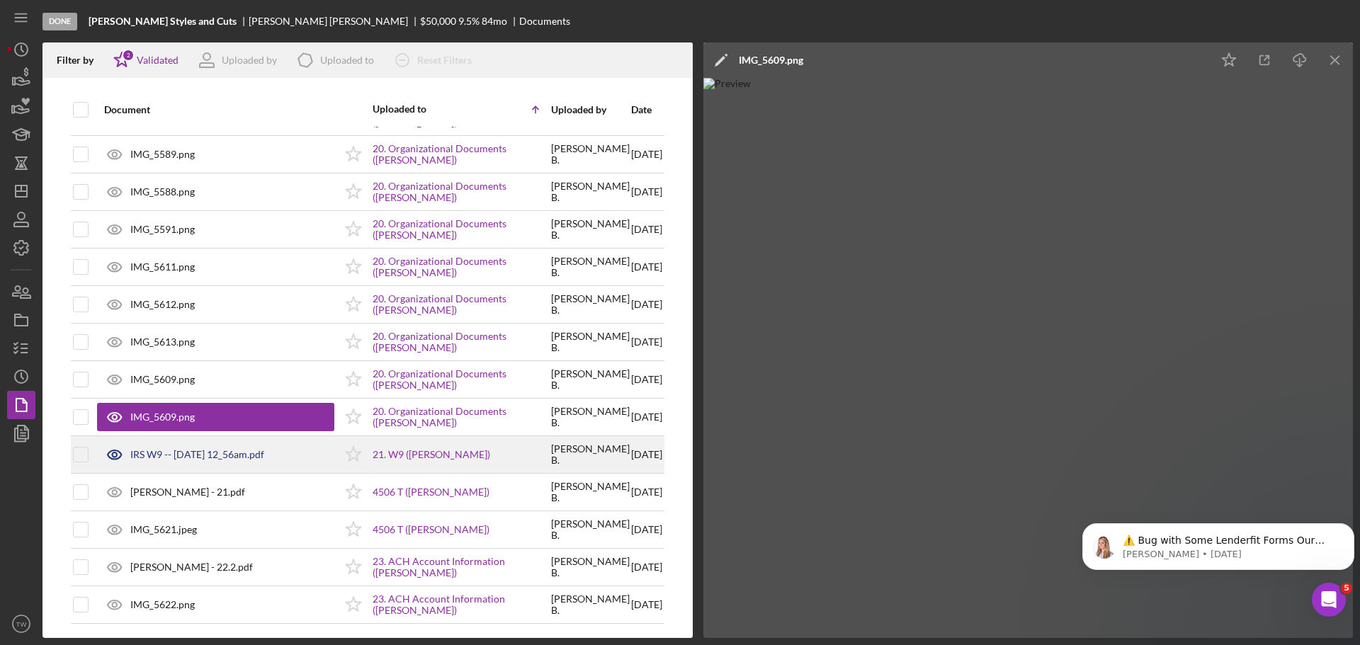
click at [161, 454] on div "IRS W9 -- [DATE] 12_56am.pdf" at bounding box center [197, 454] width 134 height 11
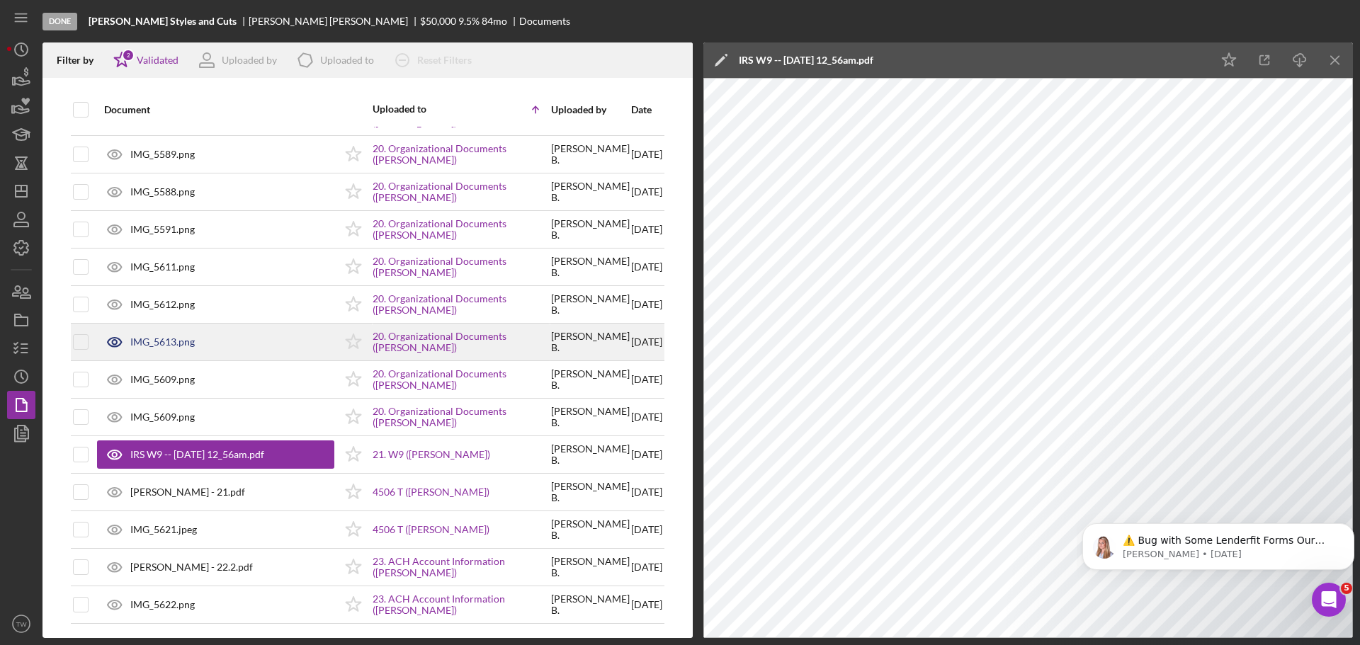
click at [161, 336] on div "IMG_5613.png" at bounding box center [162, 341] width 64 height 11
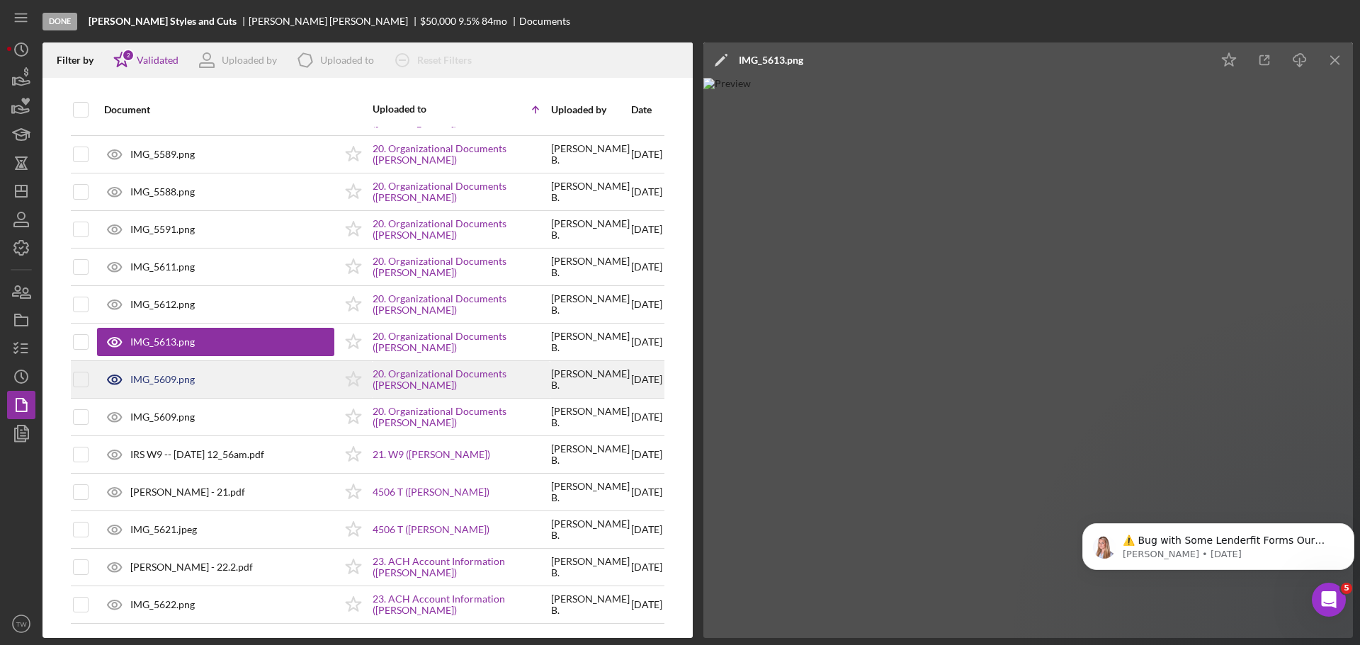
click at [166, 375] on div "IMG_5609.png" at bounding box center [162, 379] width 64 height 11
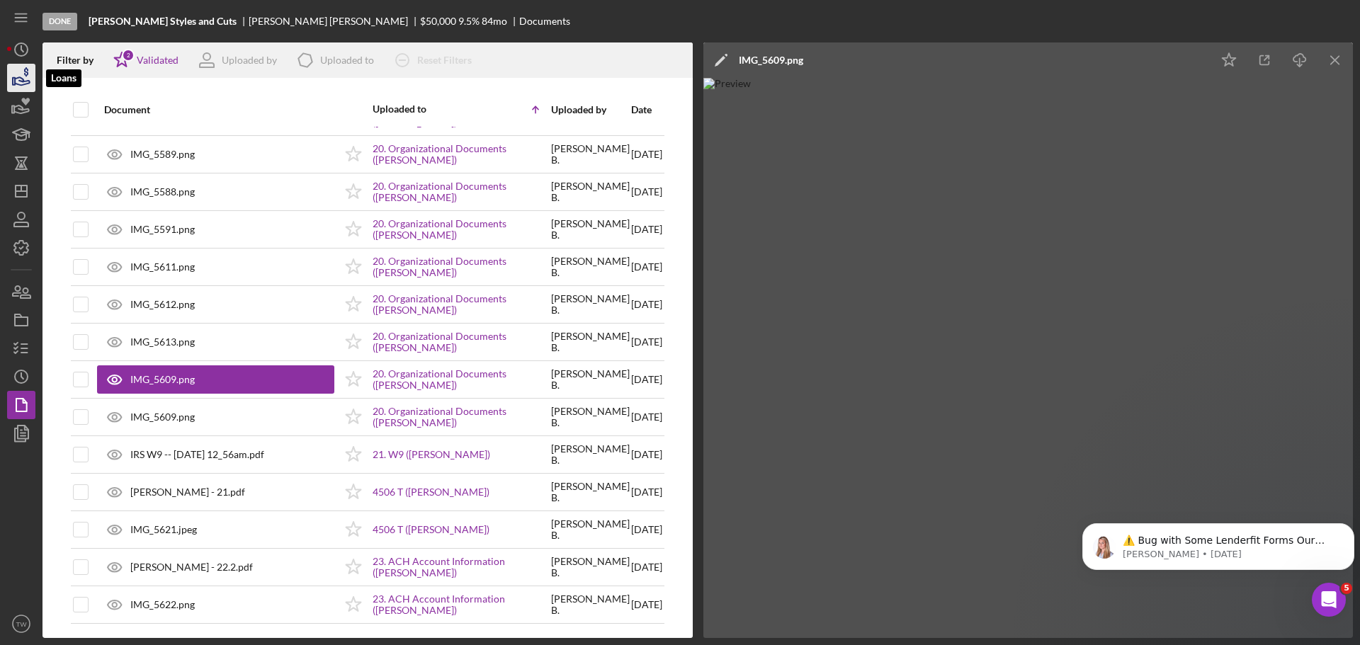
click at [30, 82] on icon "button" at bounding box center [21, 77] width 35 height 35
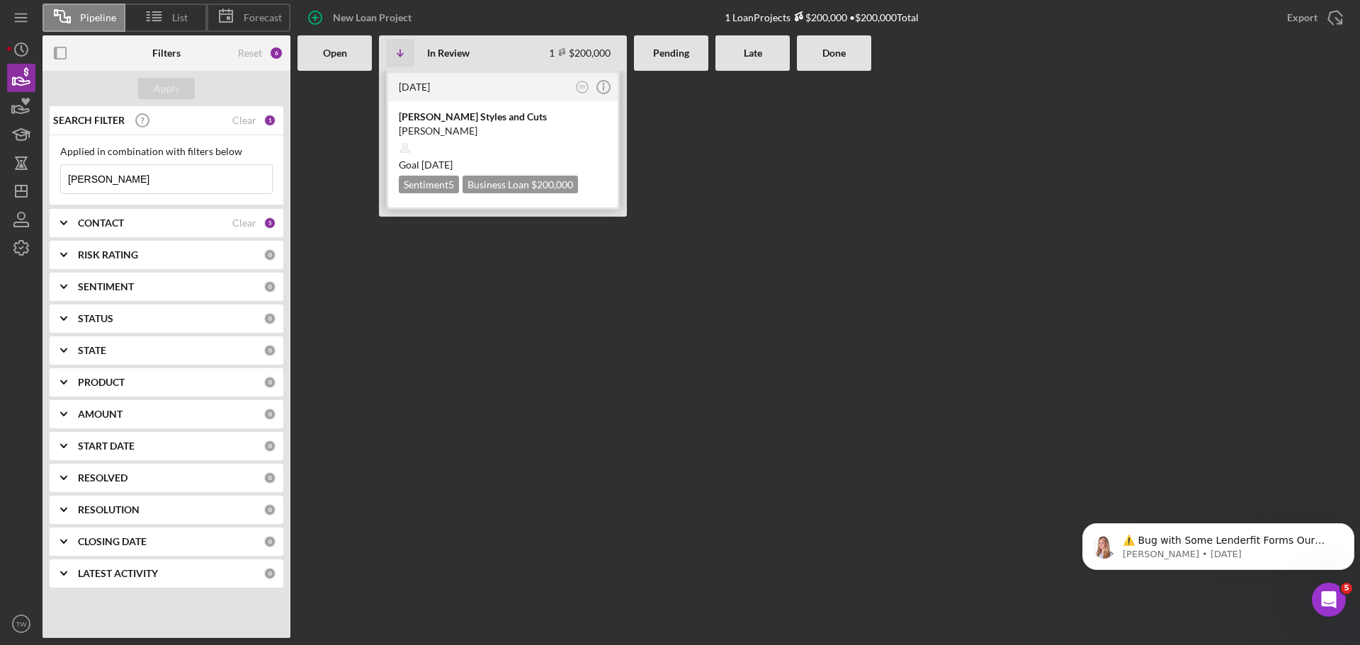
click at [464, 129] on div "[PERSON_NAME]" at bounding box center [503, 131] width 208 height 14
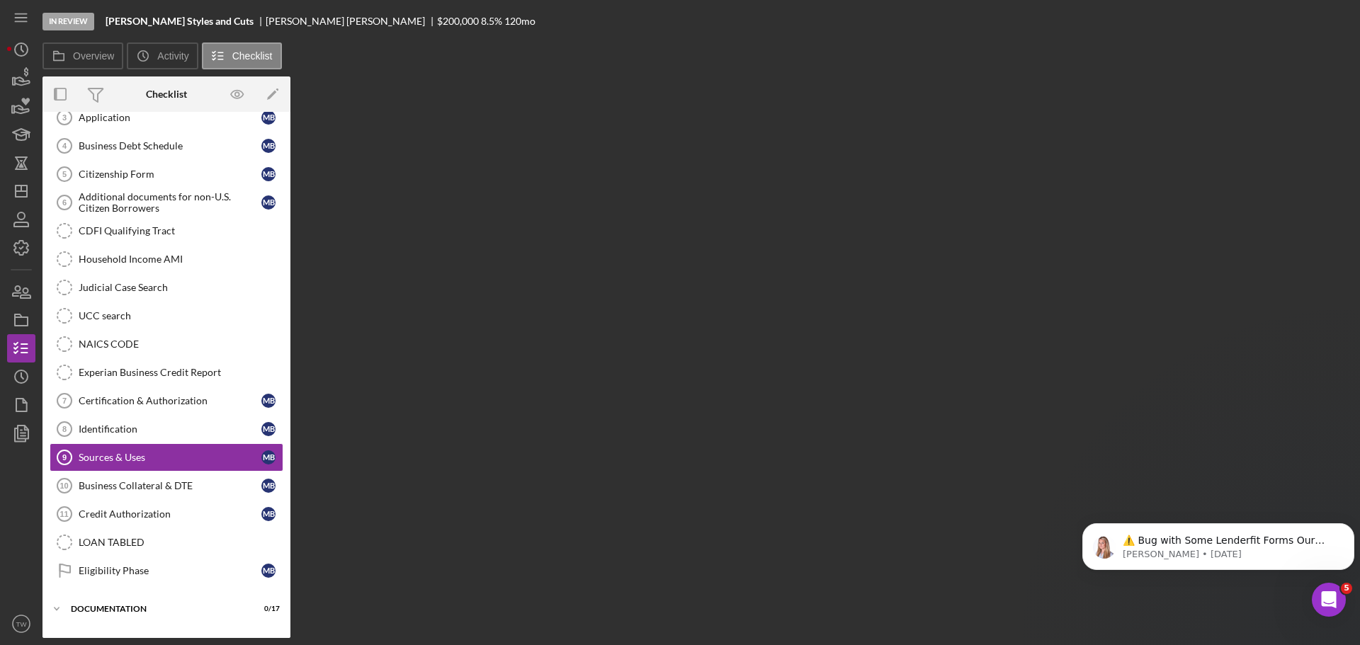
scroll to position [154, 0]
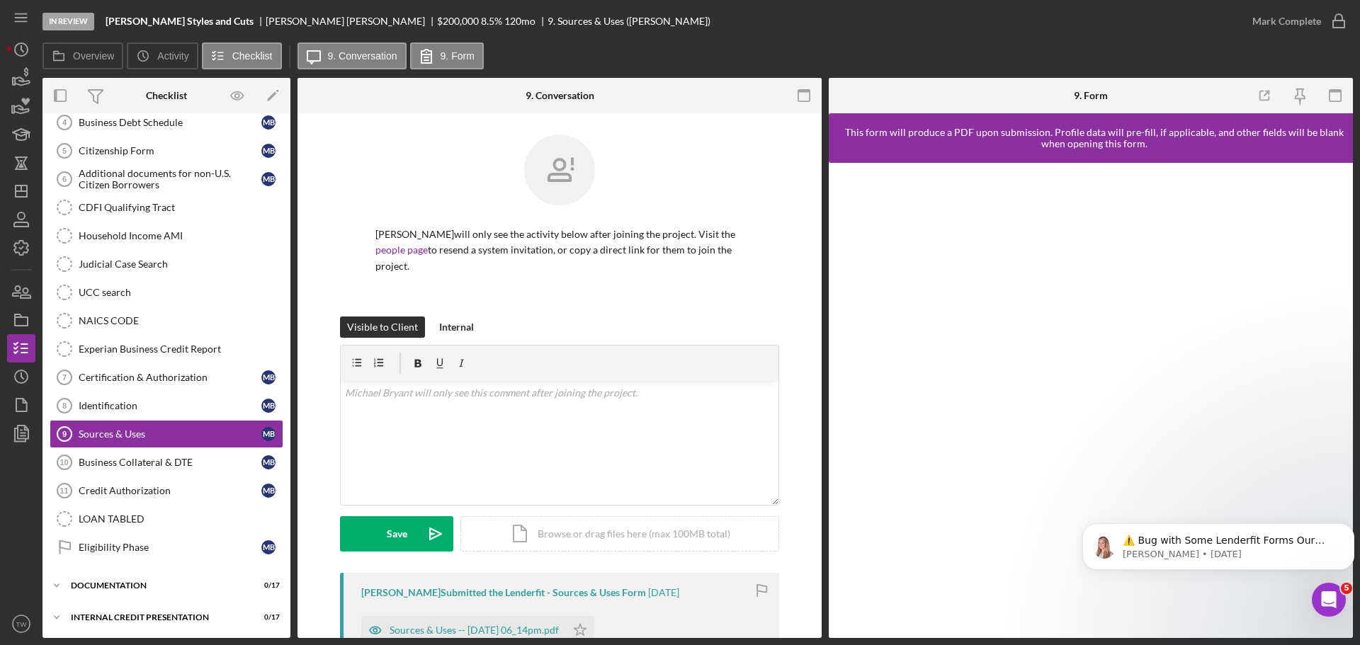
click at [508, 283] on div "[PERSON_NAME] will only see the activity below after joining the project. Visit…" at bounding box center [559, 226] width 439 height 182
click at [513, 278] on div "[PERSON_NAME] will only see the activity below after joining the project. Visit…" at bounding box center [559, 226] width 439 height 182
click at [503, 433] on div "v Color teal Color pink Remove color Add row above Add row below Add column bef…" at bounding box center [560, 443] width 438 height 124
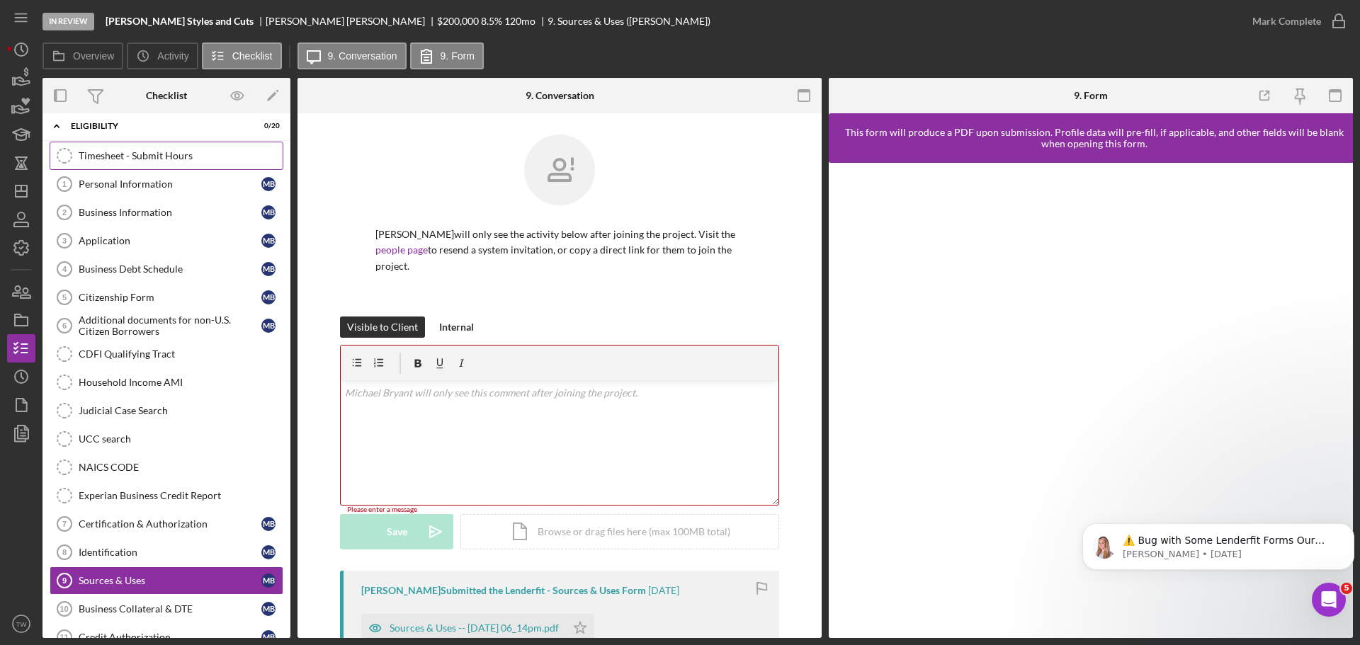
scroll to position [0, 0]
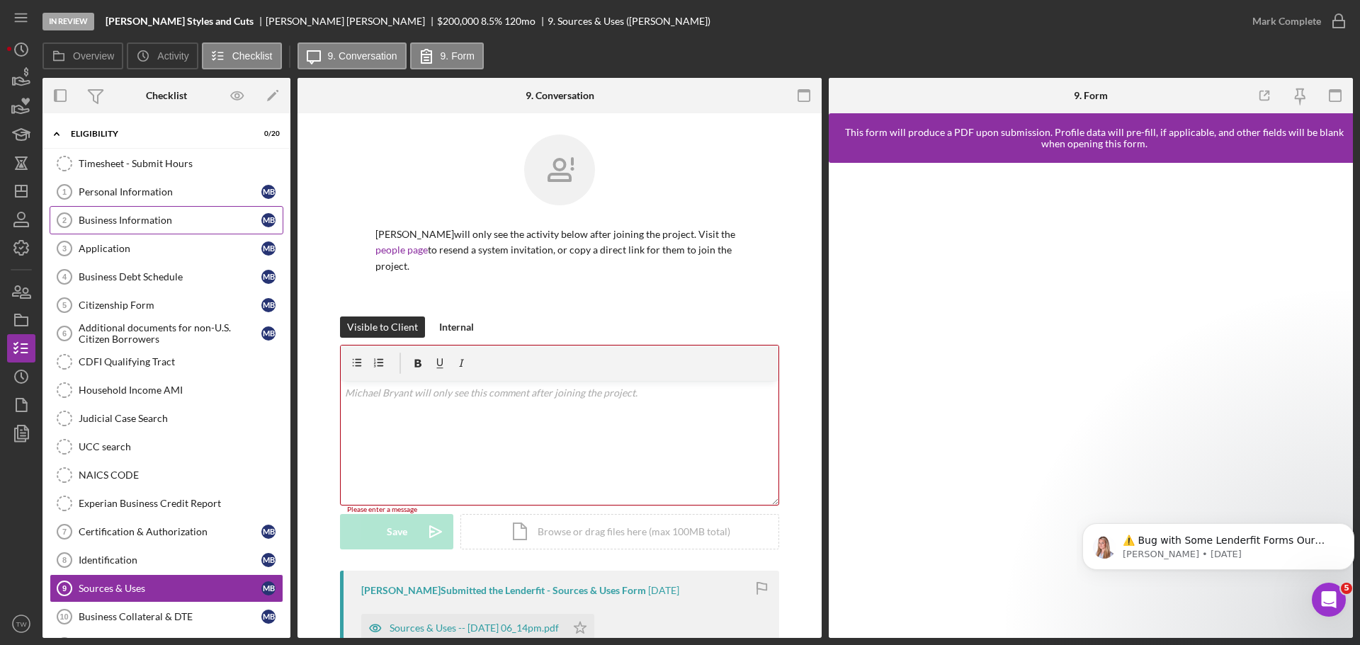
click at [157, 215] on div "Business Information" at bounding box center [170, 220] width 183 height 11
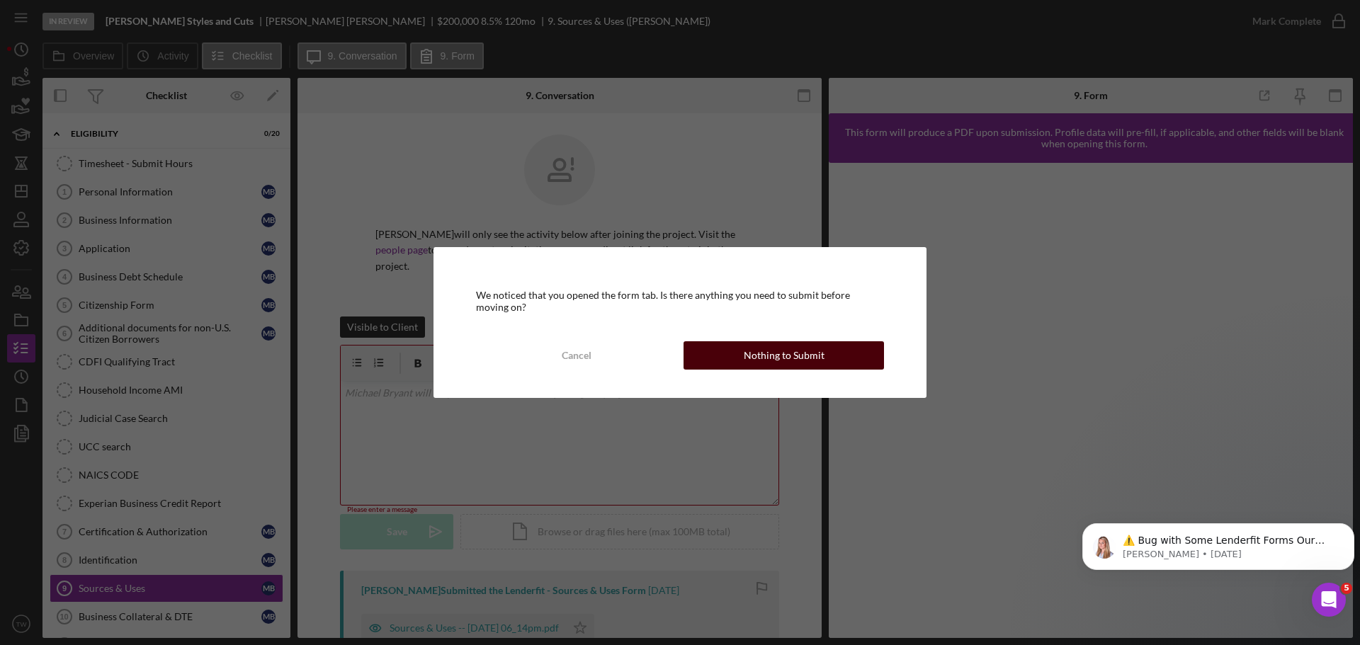
click at [779, 351] on div "Nothing to Submit" at bounding box center [784, 355] width 81 height 28
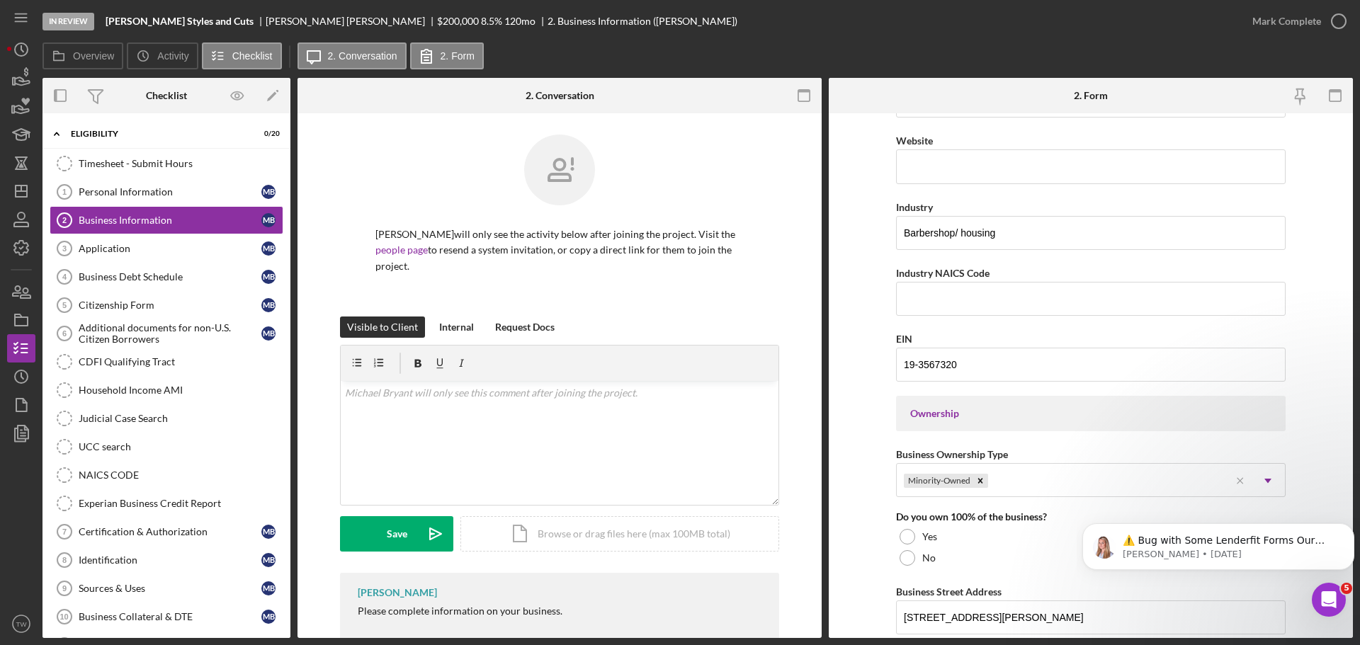
scroll to position [354, 0]
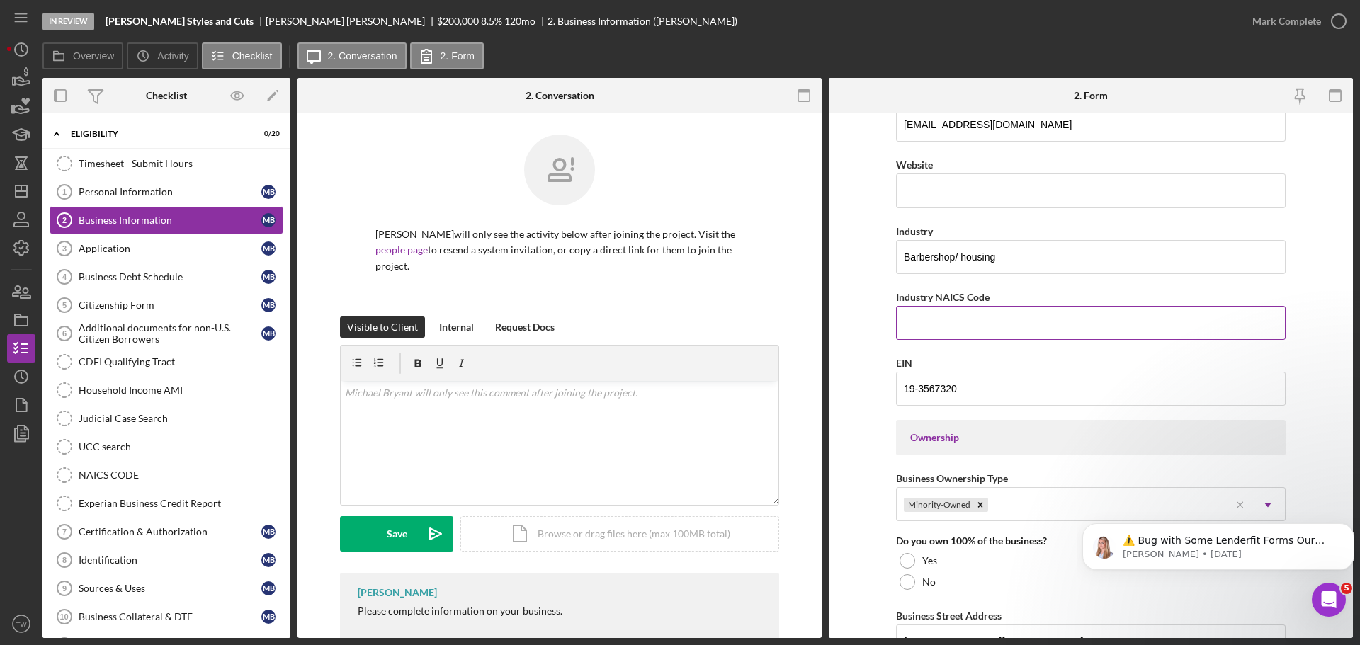
click at [967, 328] on input "Industry NAICS Code" at bounding box center [1091, 323] width 390 height 34
